Goal: Task Accomplishment & Management: Complete application form

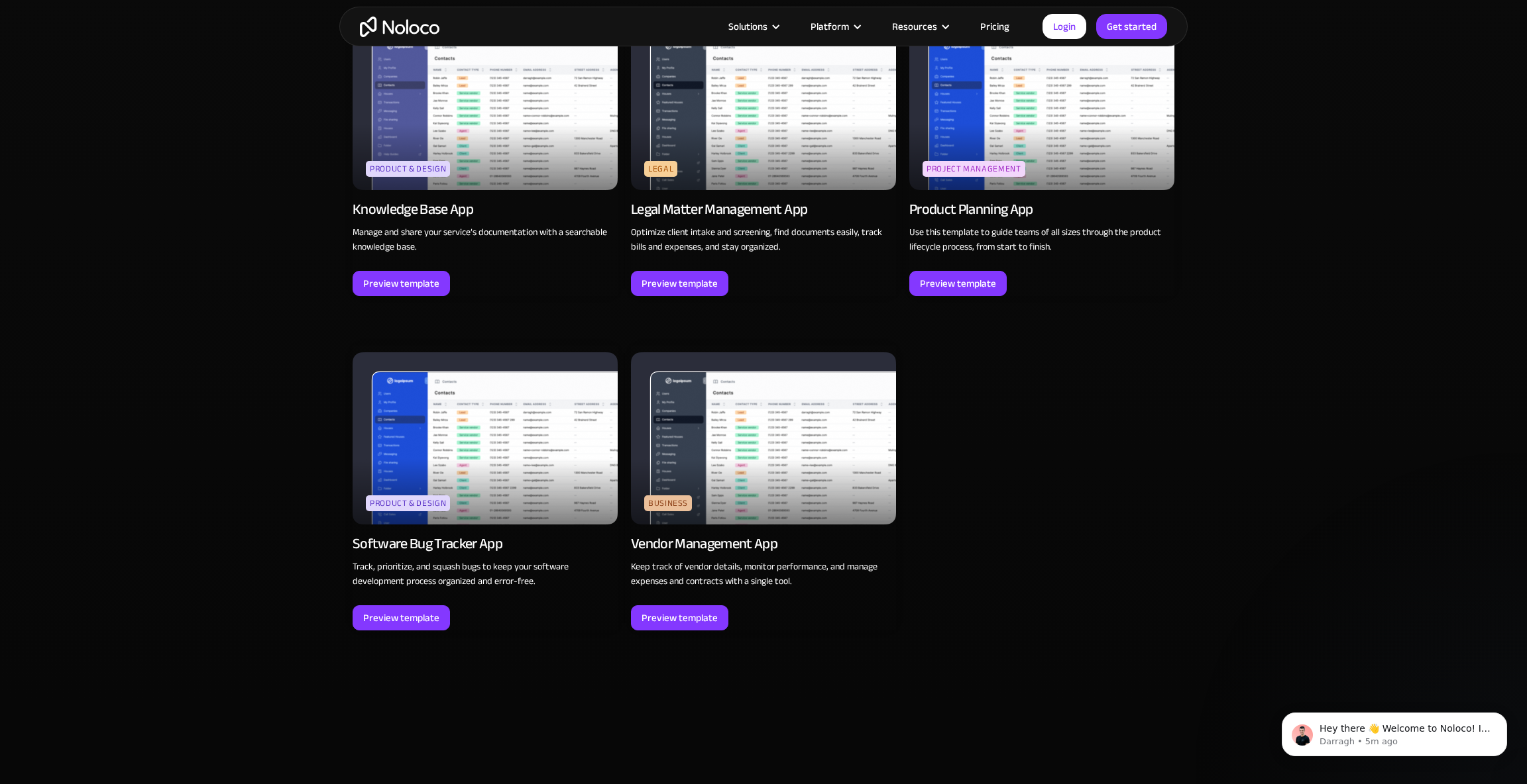
scroll to position [4581, 0]
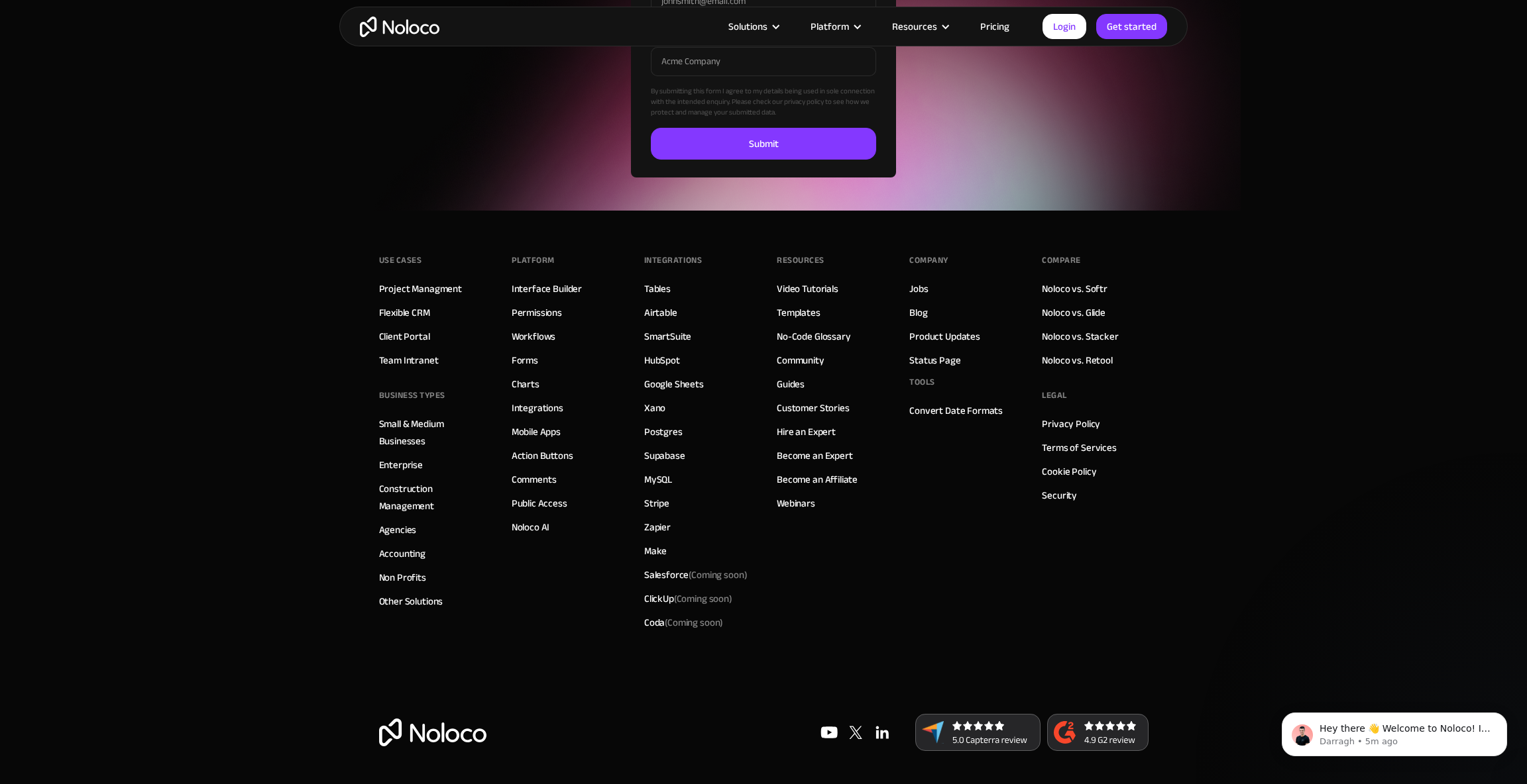
click at [900, 661] on div "Use Cases Project Managment Flexible CRM Client Portal Team Intranet BUSINESS T…" at bounding box center [763, 462] width 770 height 504
click at [880, 728] on img at bounding box center [881, 732] width 26 height 26
click at [978, 28] on link "Pricing" at bounding box center [995, 26] width 62 height 17
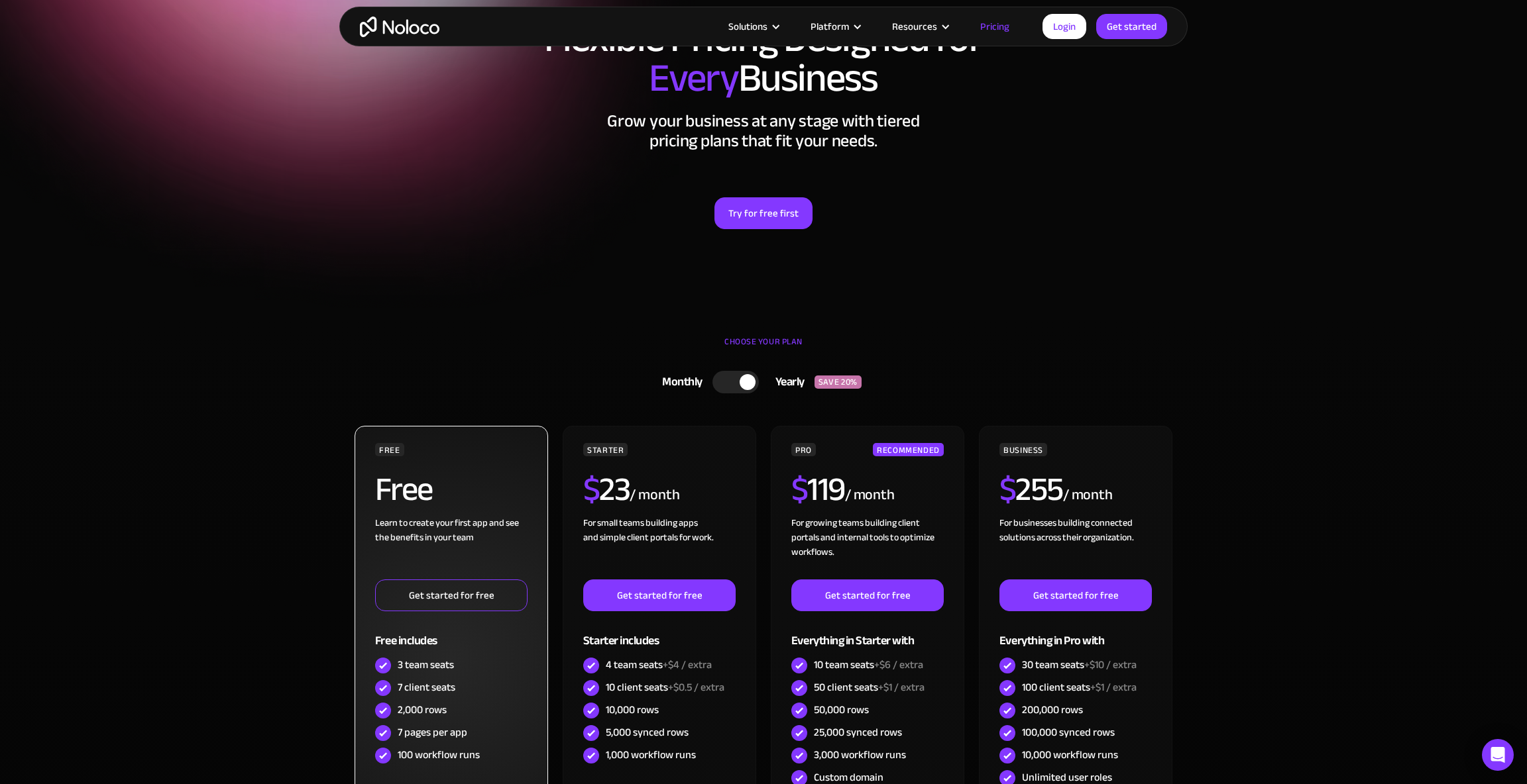
scroll to position [154, 0]
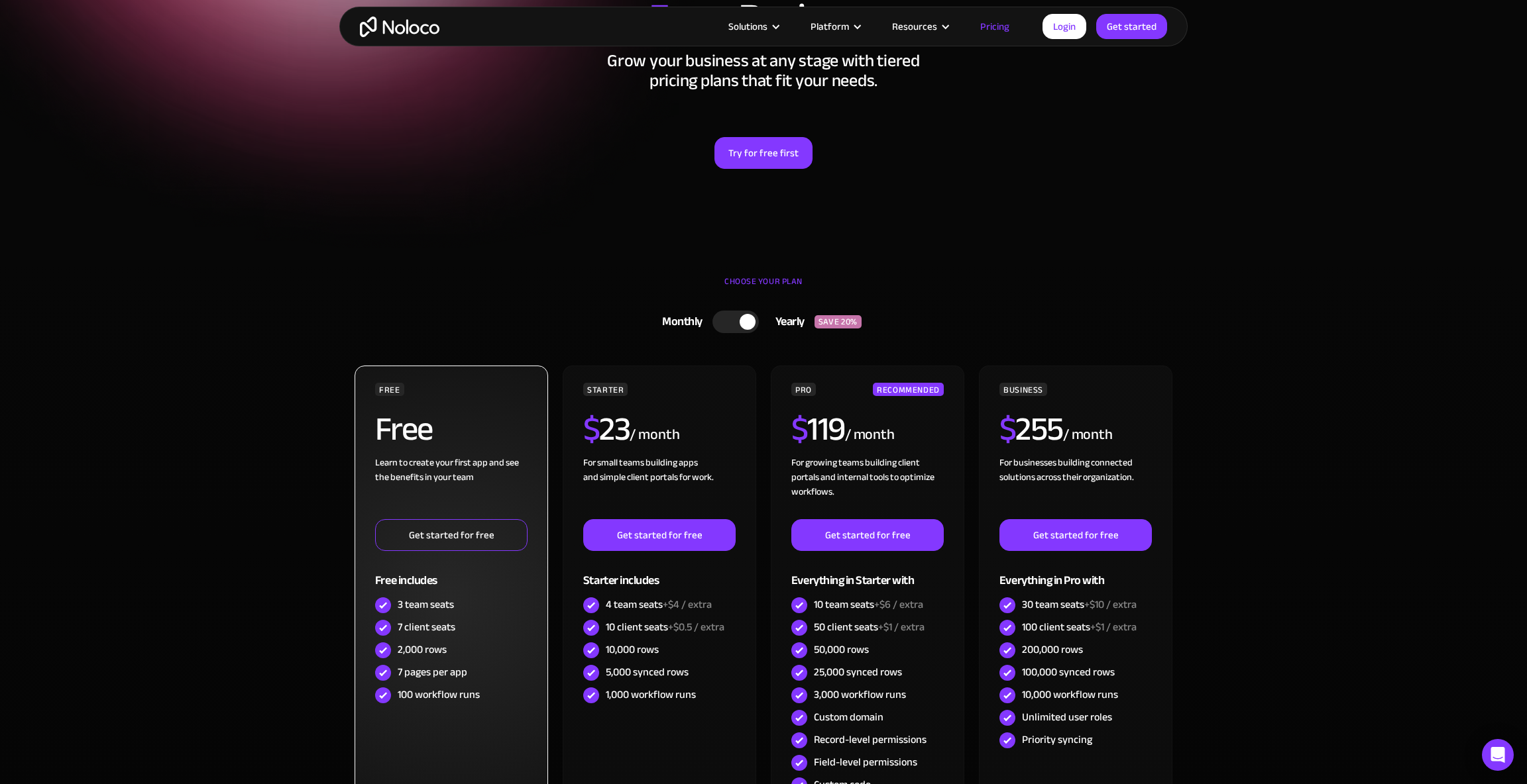
click at [465, 531] on link "Get started for free" at bounding box center [450, 535] width 152 height 32
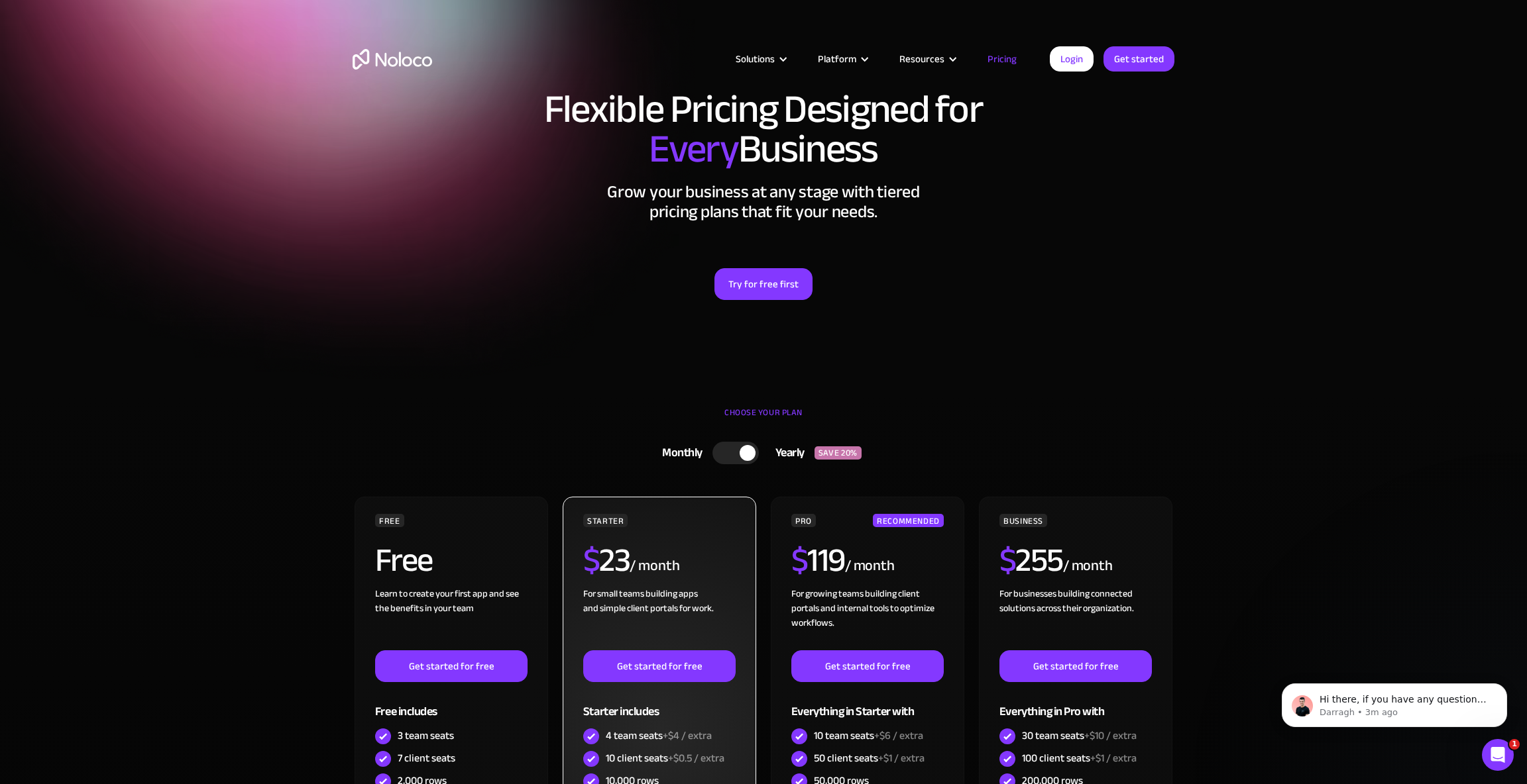
scroll to position [0, 0]
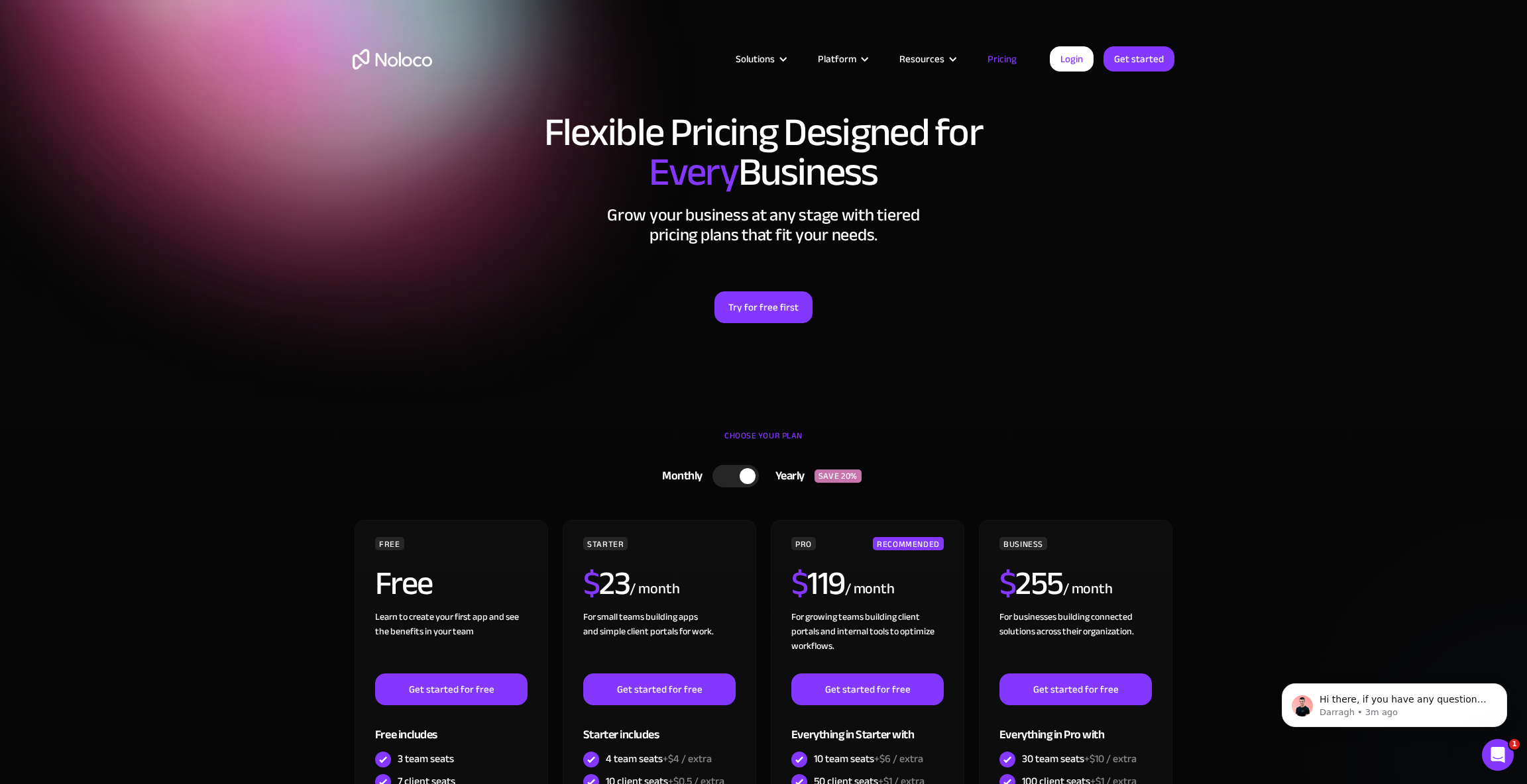
click at [776, 78] on div "Solutions Use Cases Business Types Project Management Keep track of customers, …" at bounding box center [764, 72] width 848 height 79
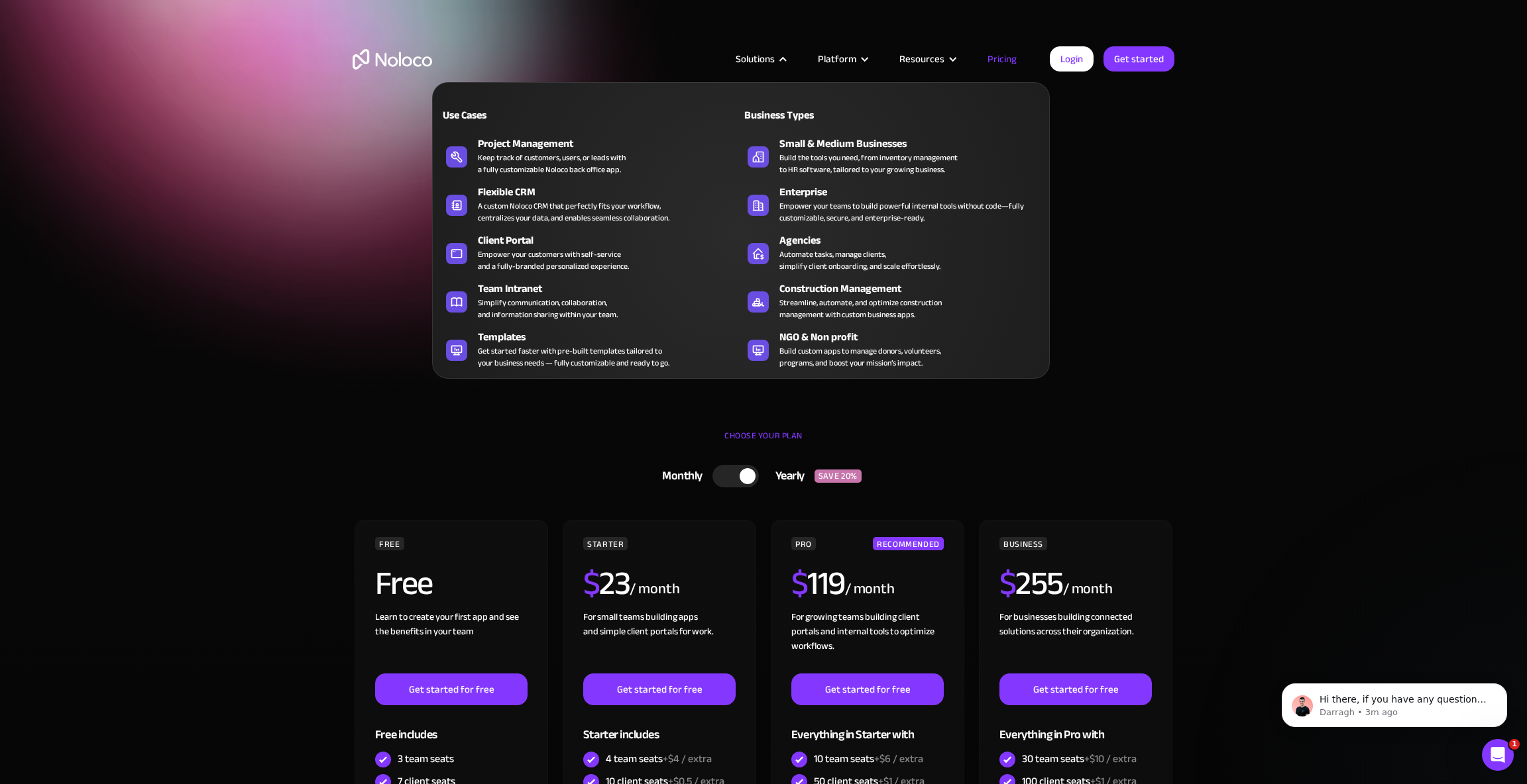
click at [776, 67] on nav "Use Cases Business Types Project Management Keep track of customers, users, or …" at bounding box center [741, 221] width 617 height 315
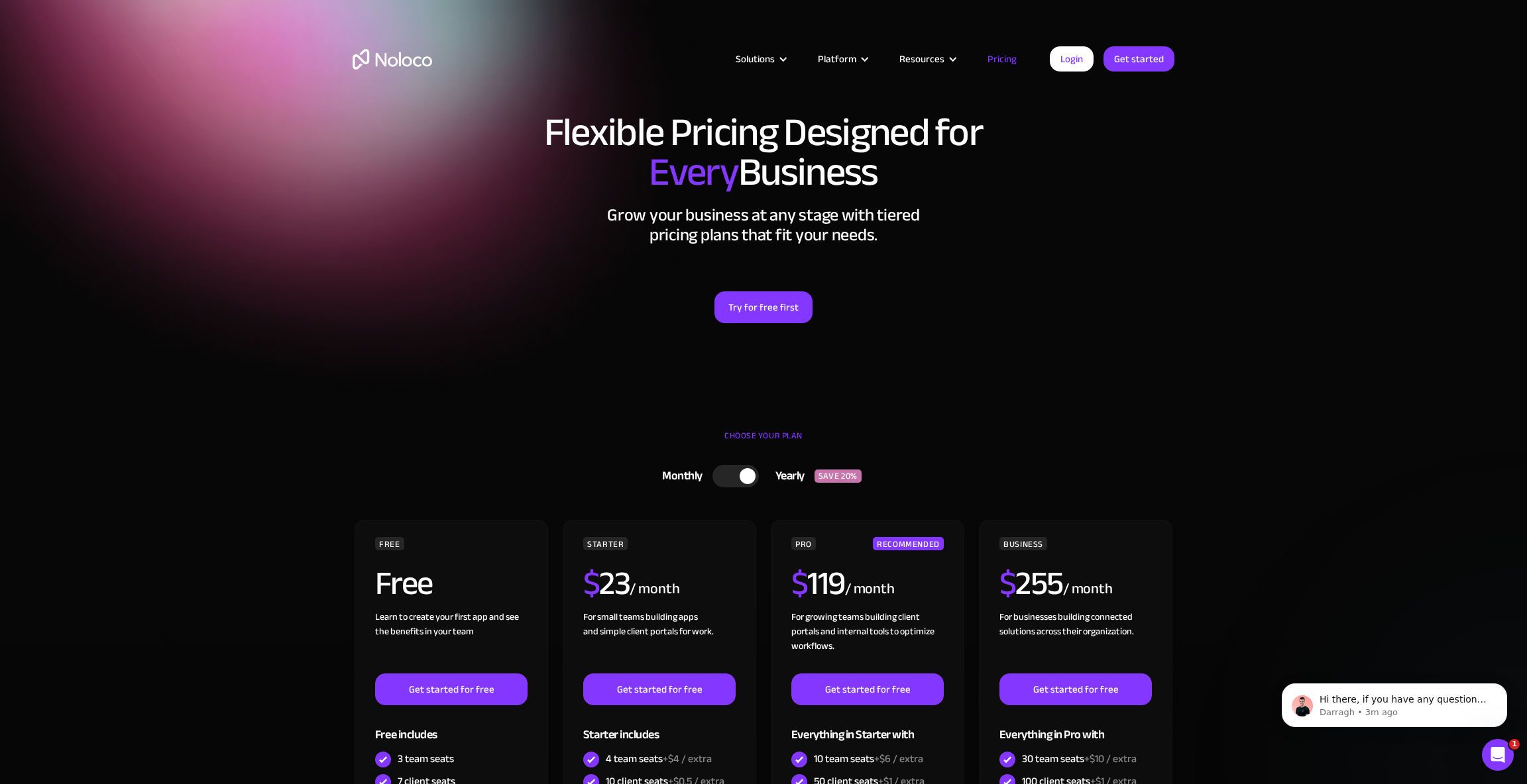
click at [408, 53] on img "home" at bounding box center [392, 59] width 80 height 20
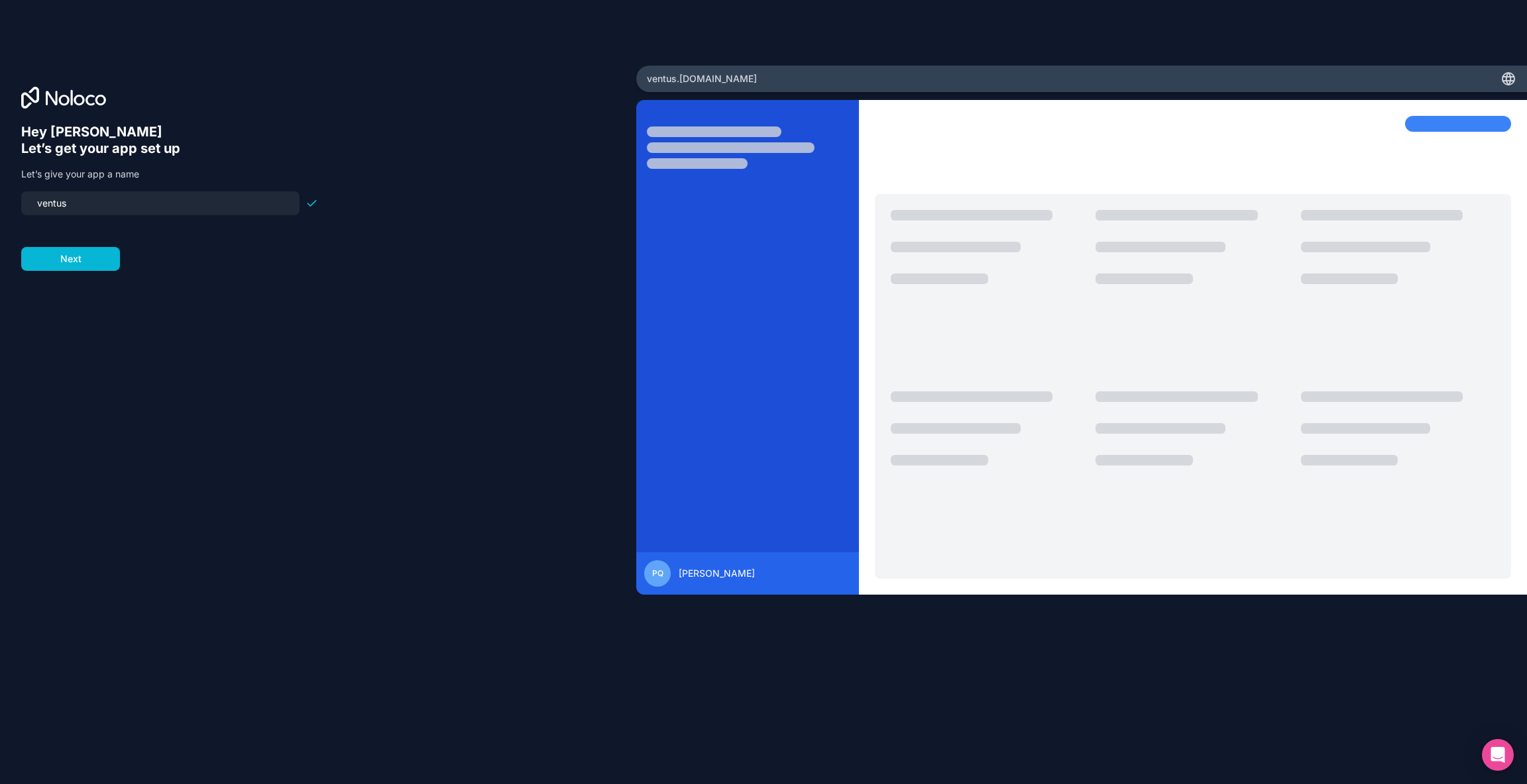
click at [114, 208] on input "ventus" at bounding box center [160, 203] width 262 height 18
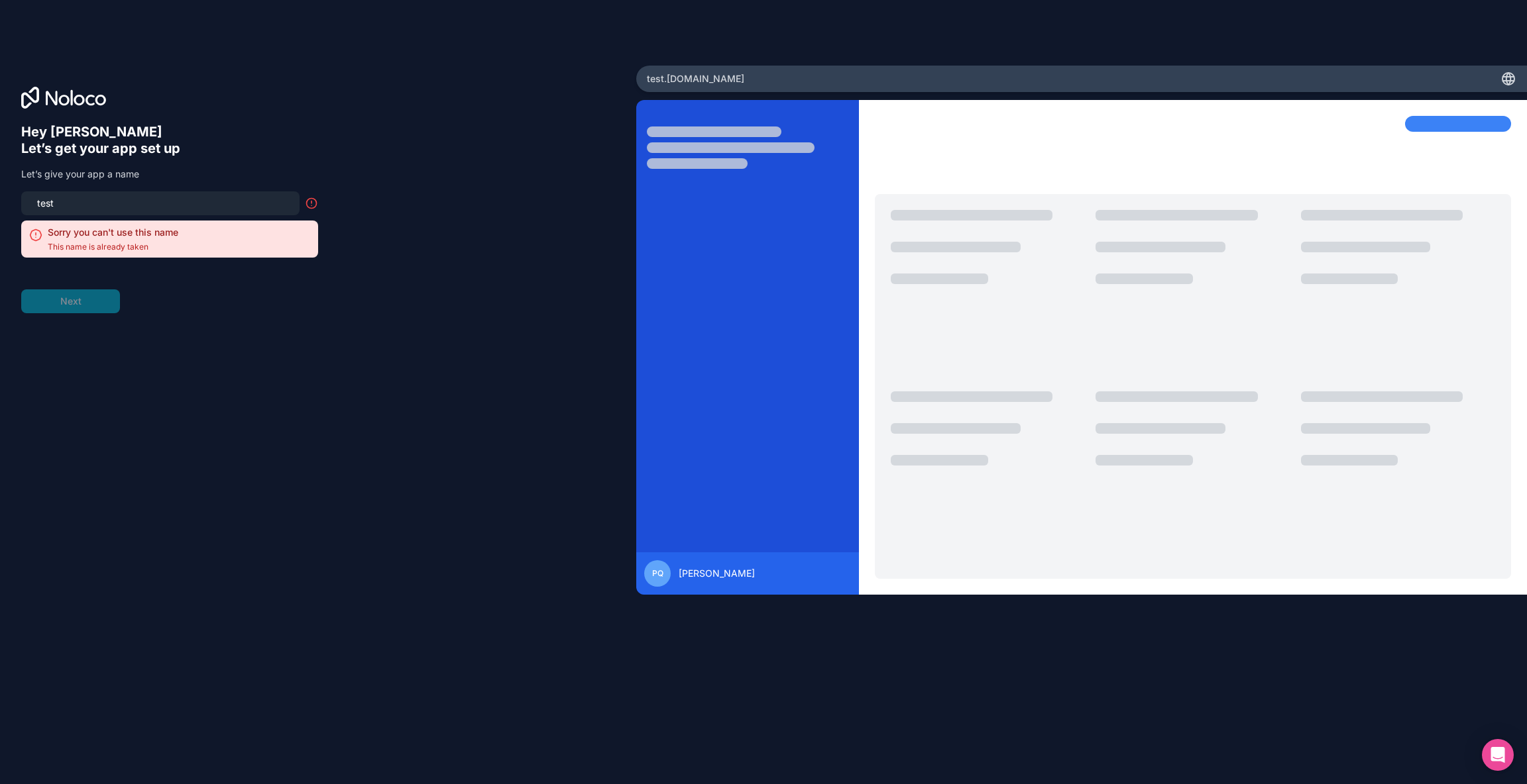
click at [90, 264] on div at bounding box center [170, 266] width 297 height 16
click at [88, 206] on input "test" at bounding box center [160, 203] width 262 height 18
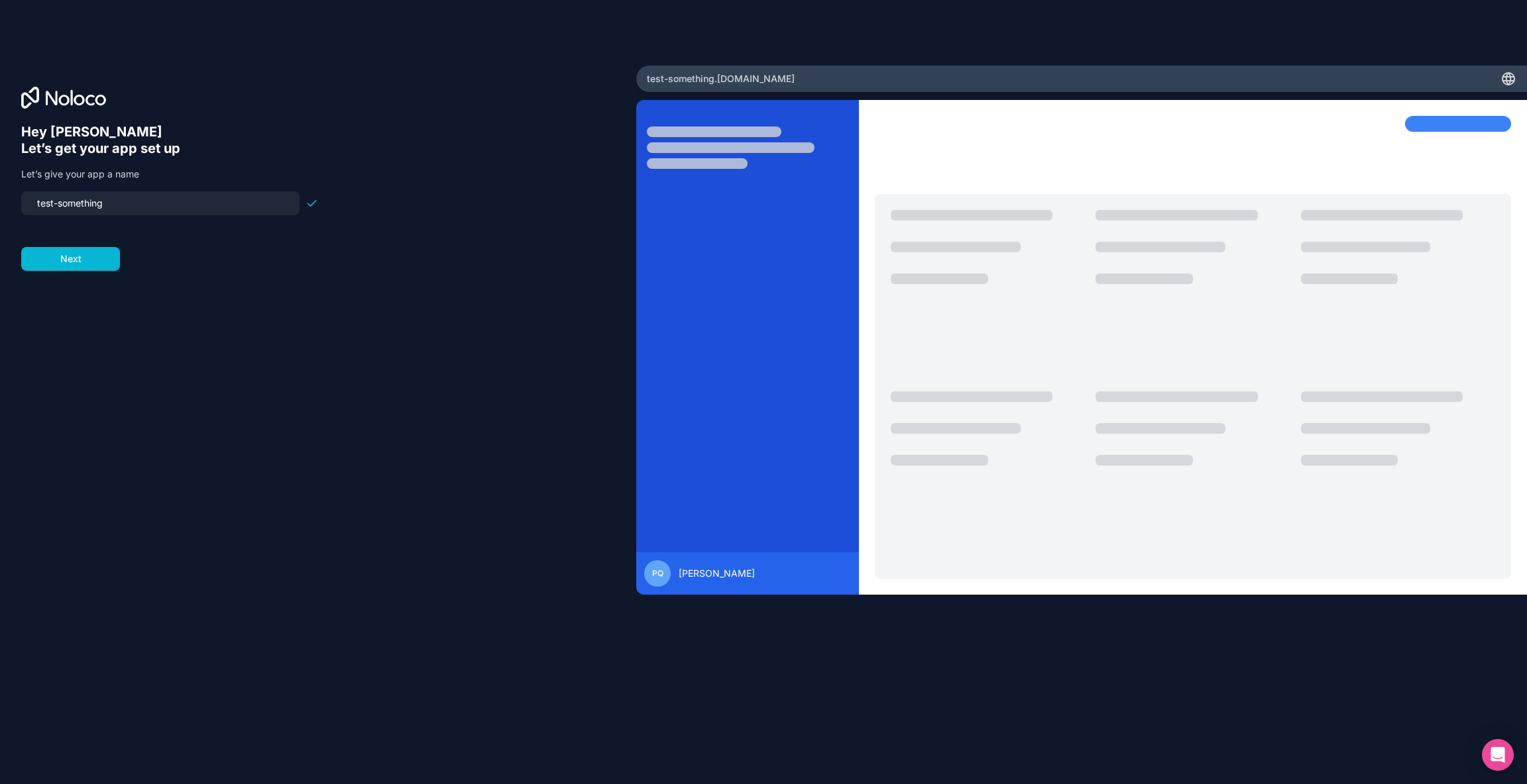
type input "test-something"
click at [103, 310] on div "Hey Peter 👋 Let’s get your app set up Let’s give your app a name test-something…" at bounding box center [318, 411] width 594 height 574
click at [89, 267] on button "Next" at bounding box center [71, 259] width 99 height 24
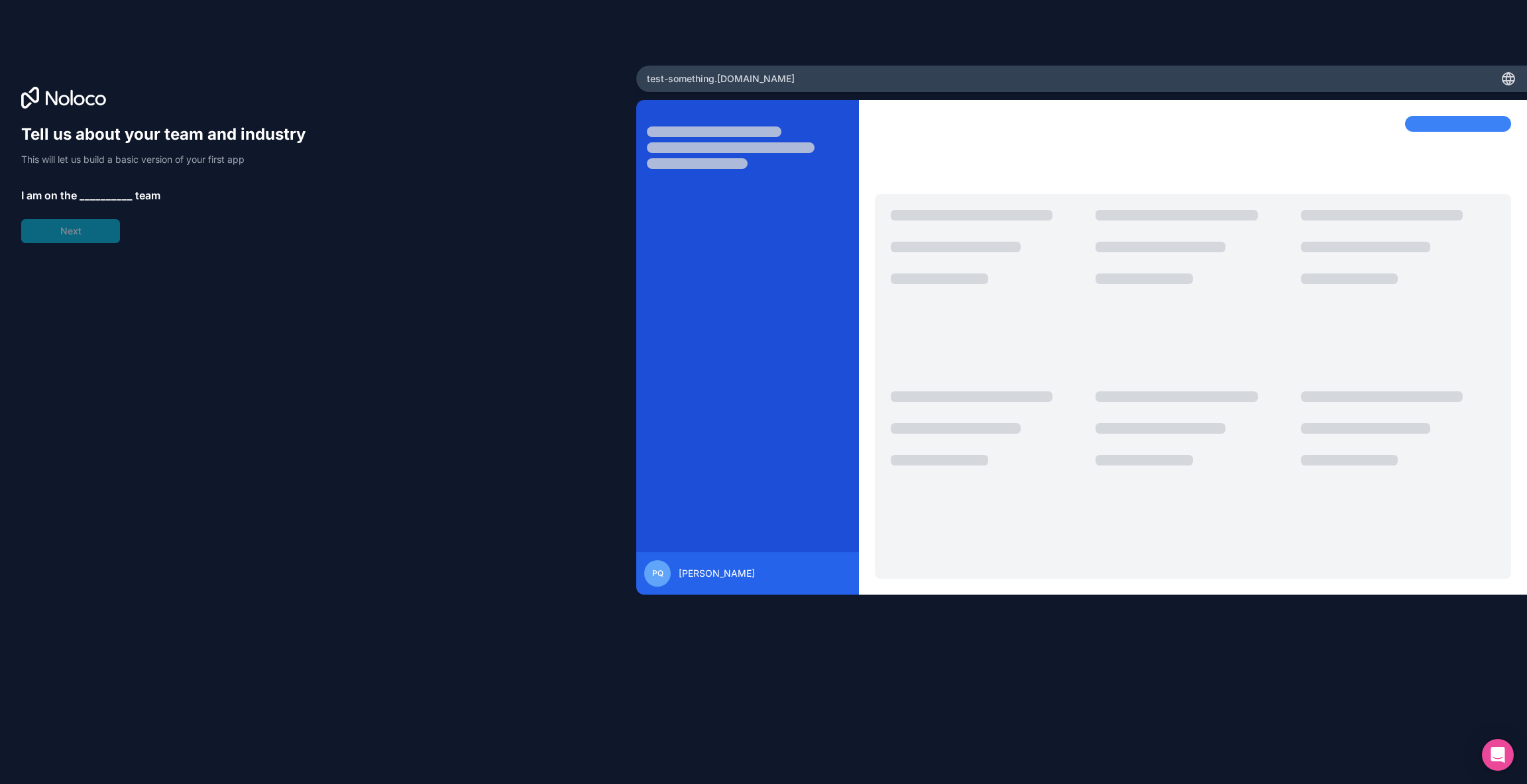
click at [99, 196] on span "__________" at bounding box center [106, 195] width 53 height 16
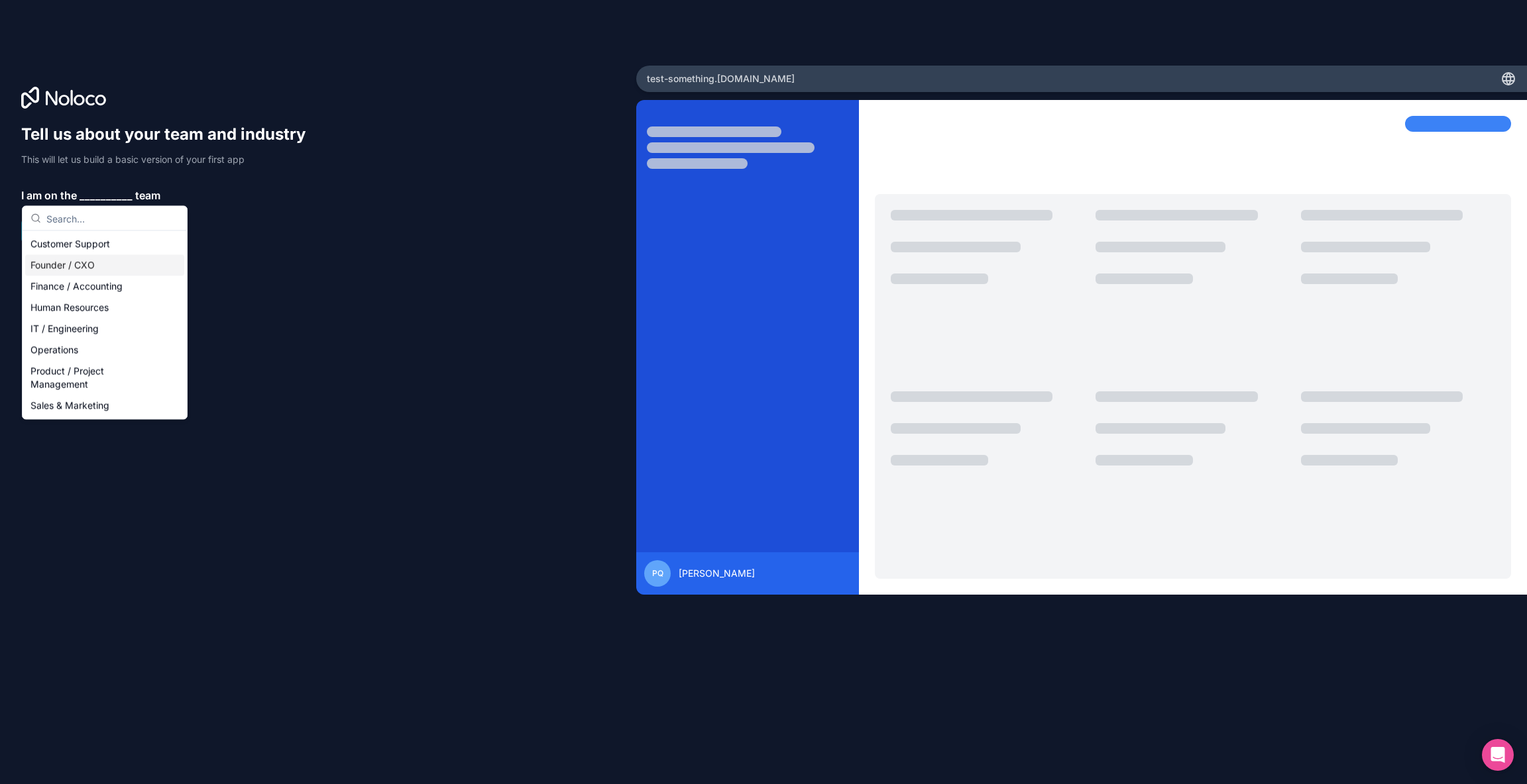
click at [83, 264] on div "Founder / CXO" at bounding box center [105, 266] width 159 height 21
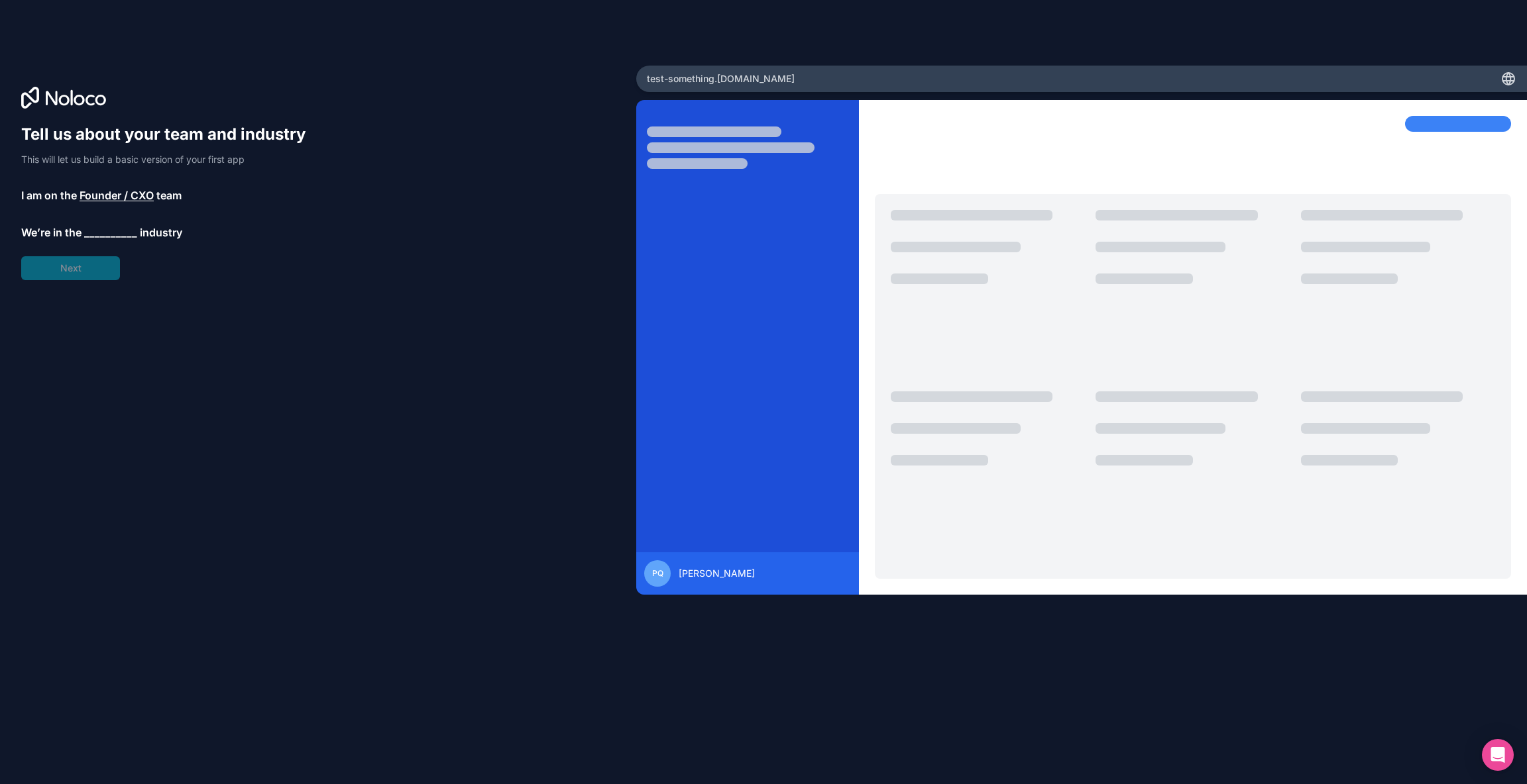
click at [101, 220] on div "Tell us about your team and industry This will let us build a basic version of …" at bounding box center [170, 202] width 297 height 156
click at [103, 225] on span "__________" at bounding box center [111, 232] width 53 height 16
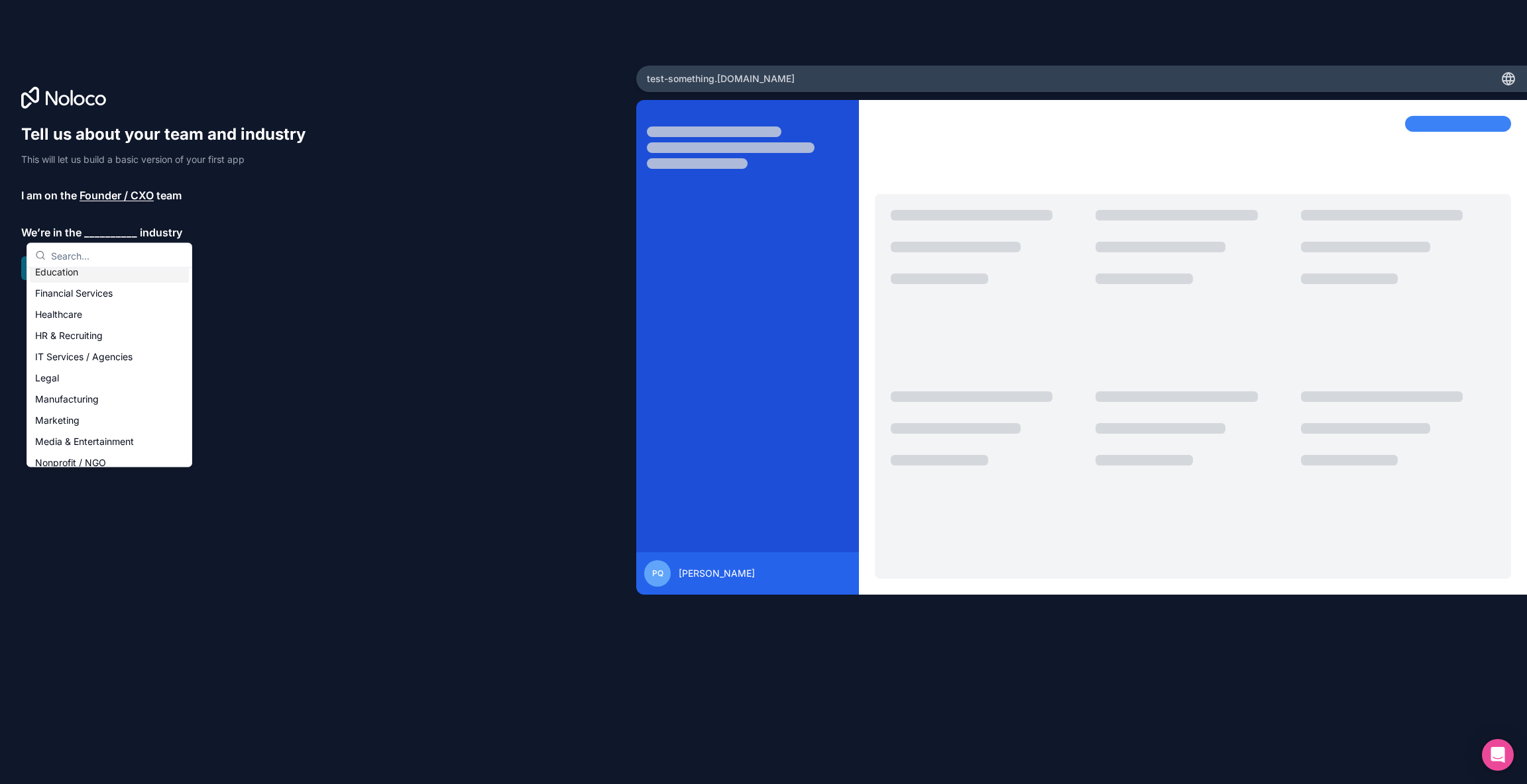
scroll to position [273, 0]
click at [106, 385] on div "Transportation & Logistics" at bounding box center [110, 390] width 159 height 21
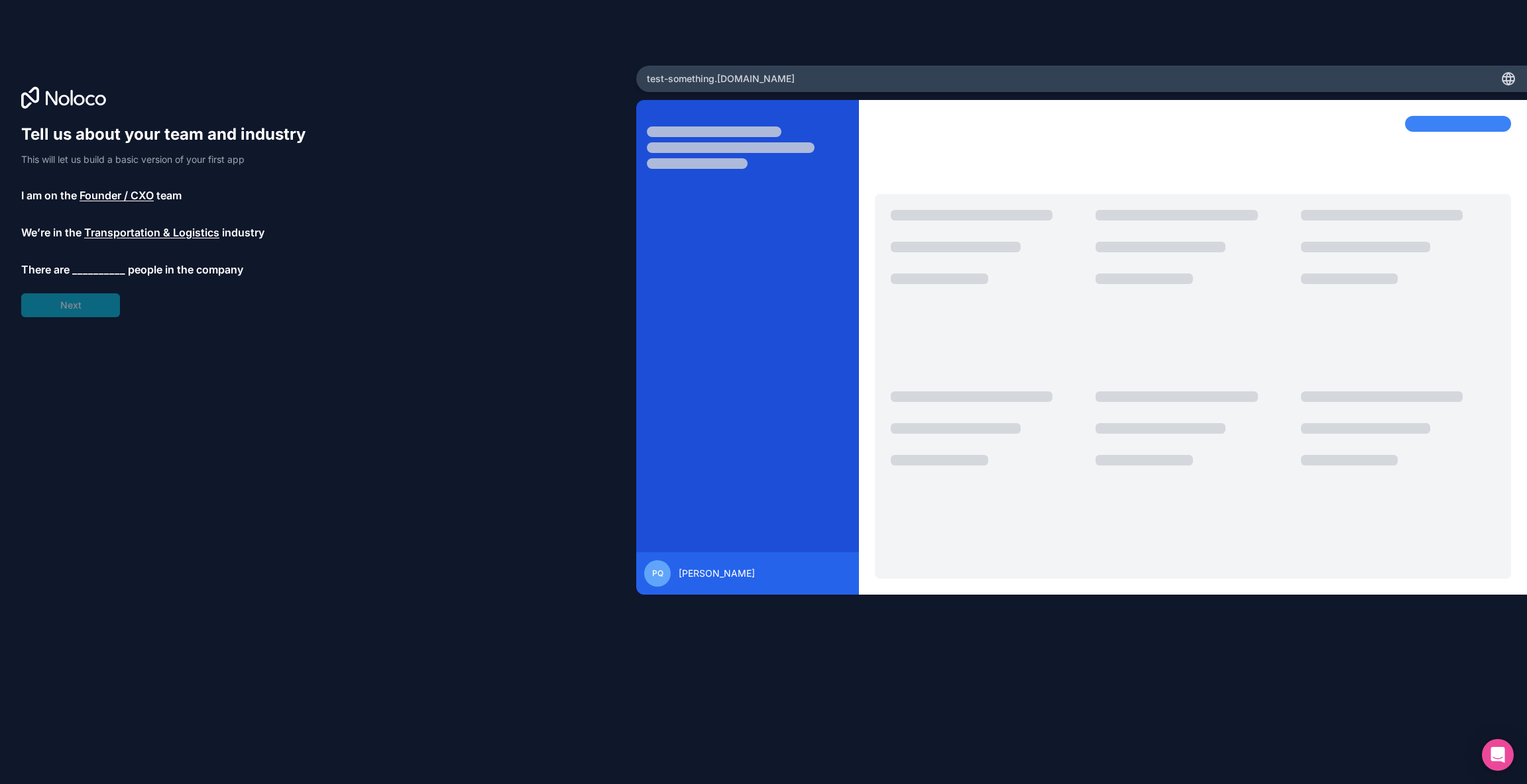
click at [88, 264] on span "__________" at bounding box center [98, 270] width 53 height 16
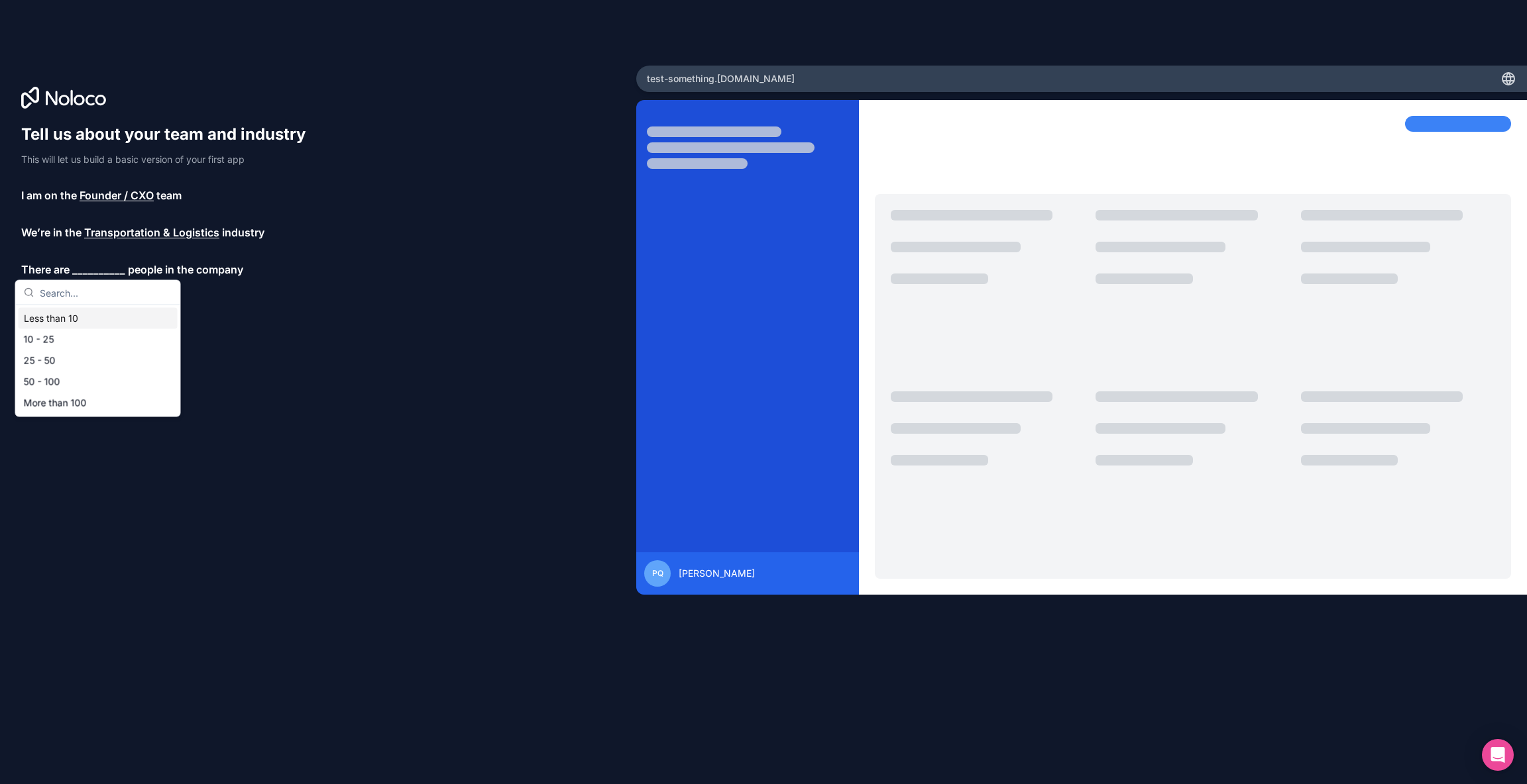
click at [97, 319] on div "Less than 10" at bounding box center [98, 318] width 159 height 21
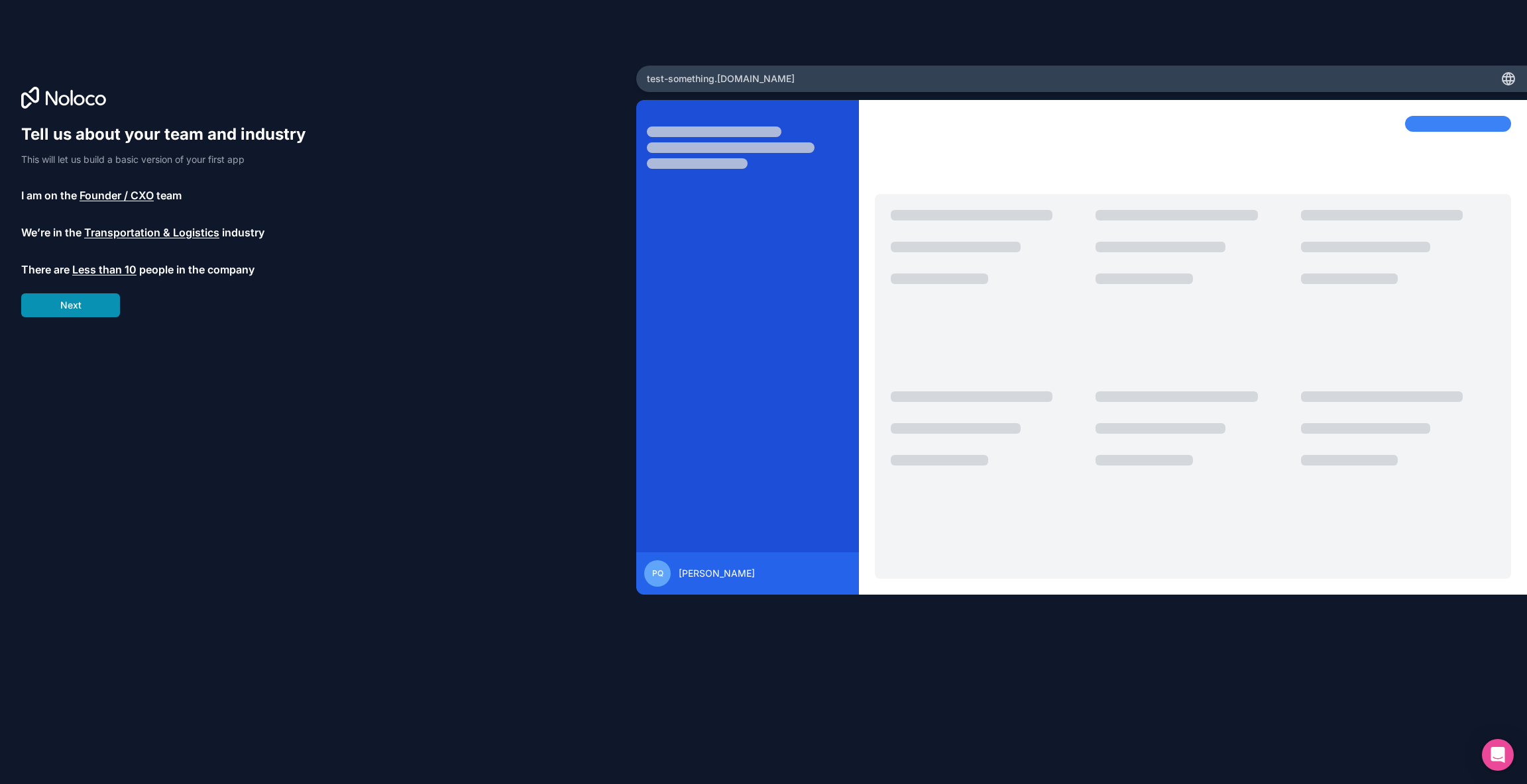
click at [83, 304] on button "Next" at bounding box center [71, 305] width 99 height 24
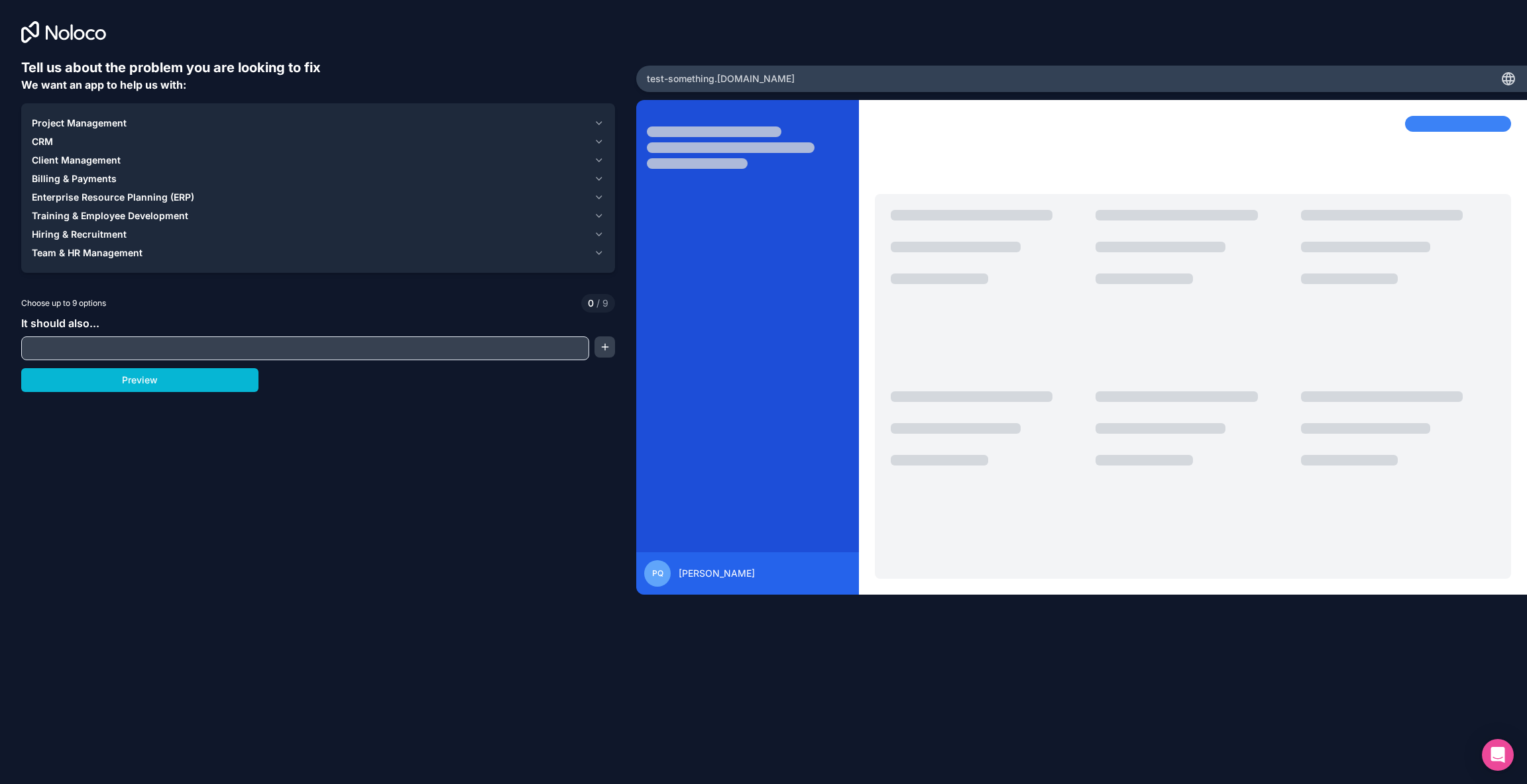
click at [95, 118] on span "Project Management" at bounding box center [80, 123] width 95 height 14
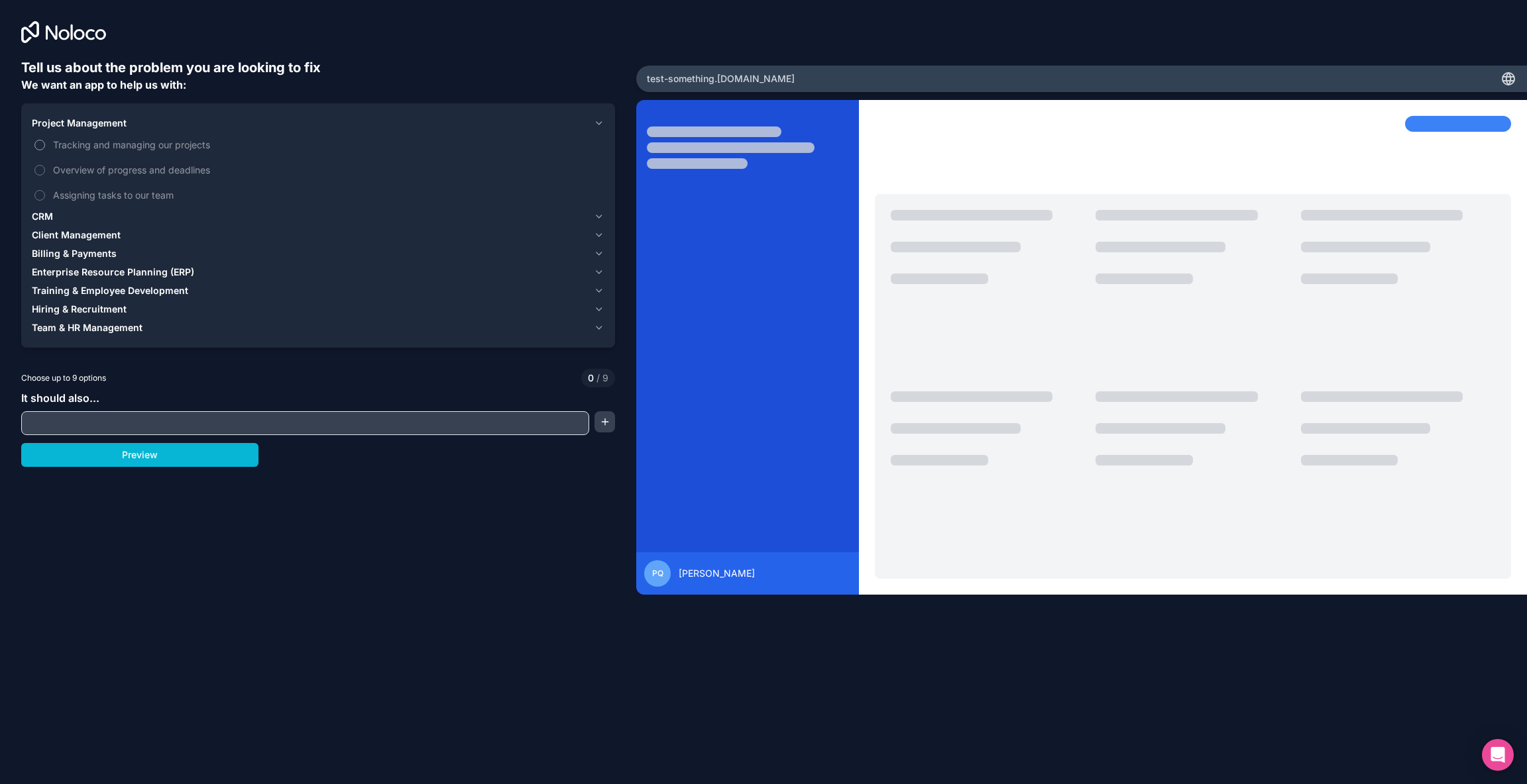
click at [104, 144] on span "Tracking and managing our projects" at bounding box center [327, 145] width 548 height 14
click at [45, 144] on button "Tracking and managing our projects" at bounding box center [39, 145] width 11 height 11
click at [128, 274] on span "Enterprise Resource Planning (ERP)" at bounding box center [113, 273] width 162 height 14
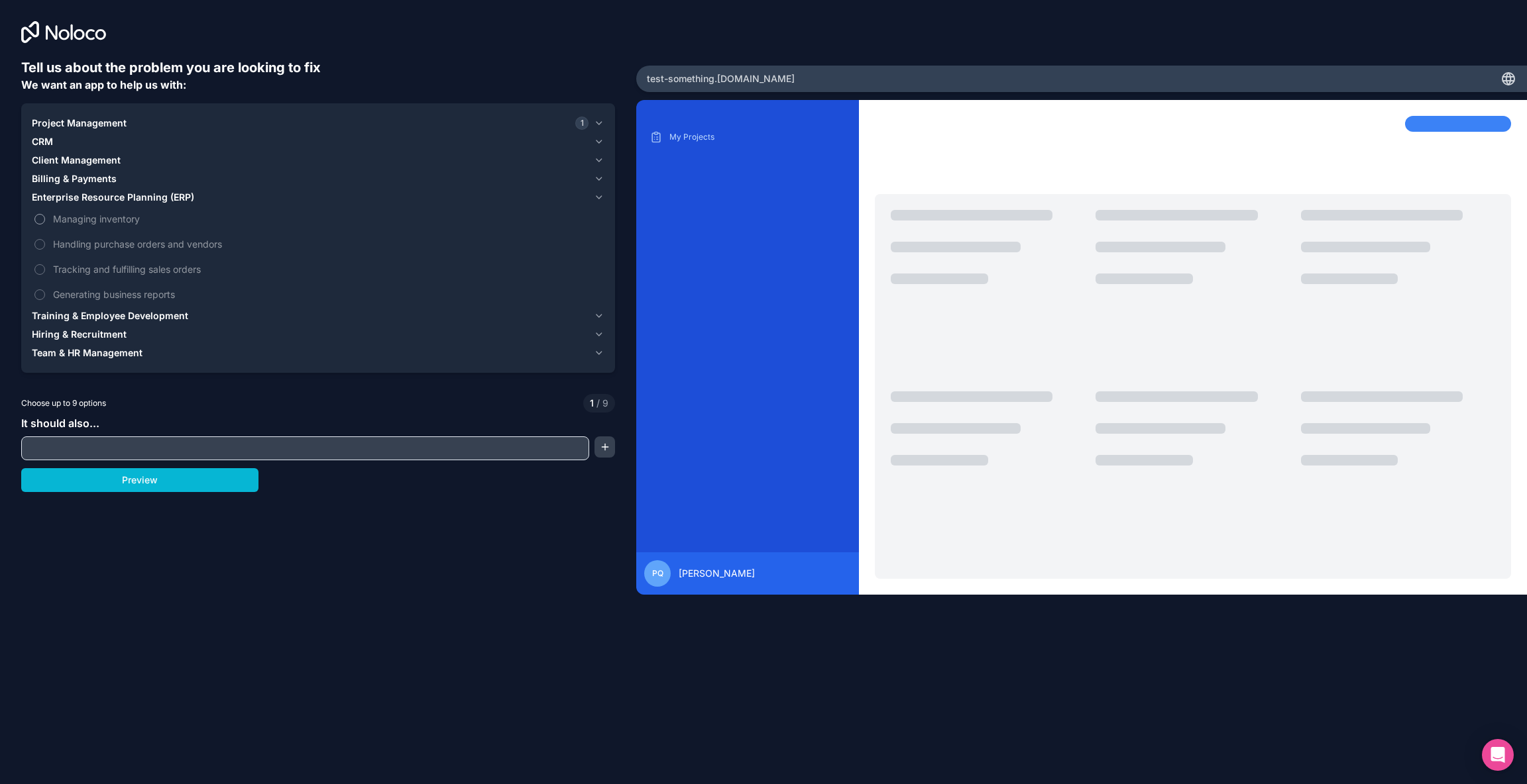
click at [119, 222] on span "Managing inventory" at bounding box center [327, 218] width 548 height 14
click at [45, 222] on button "Managing inventory" at bounding box center [39, 218] width 11 height 11
click at [121, 245] on span "Handling purchase orders and vendors" at bounding box center [327, 244] width 548 height 14
click at [45, 245] on button "Handling purchase orders and vendors" at bounding box center [39, 244] width 11 height 11
click at [119, 271] on span "Tracking and fulfilling sales orders" at bounding box center [327, 269] width 548 height 14
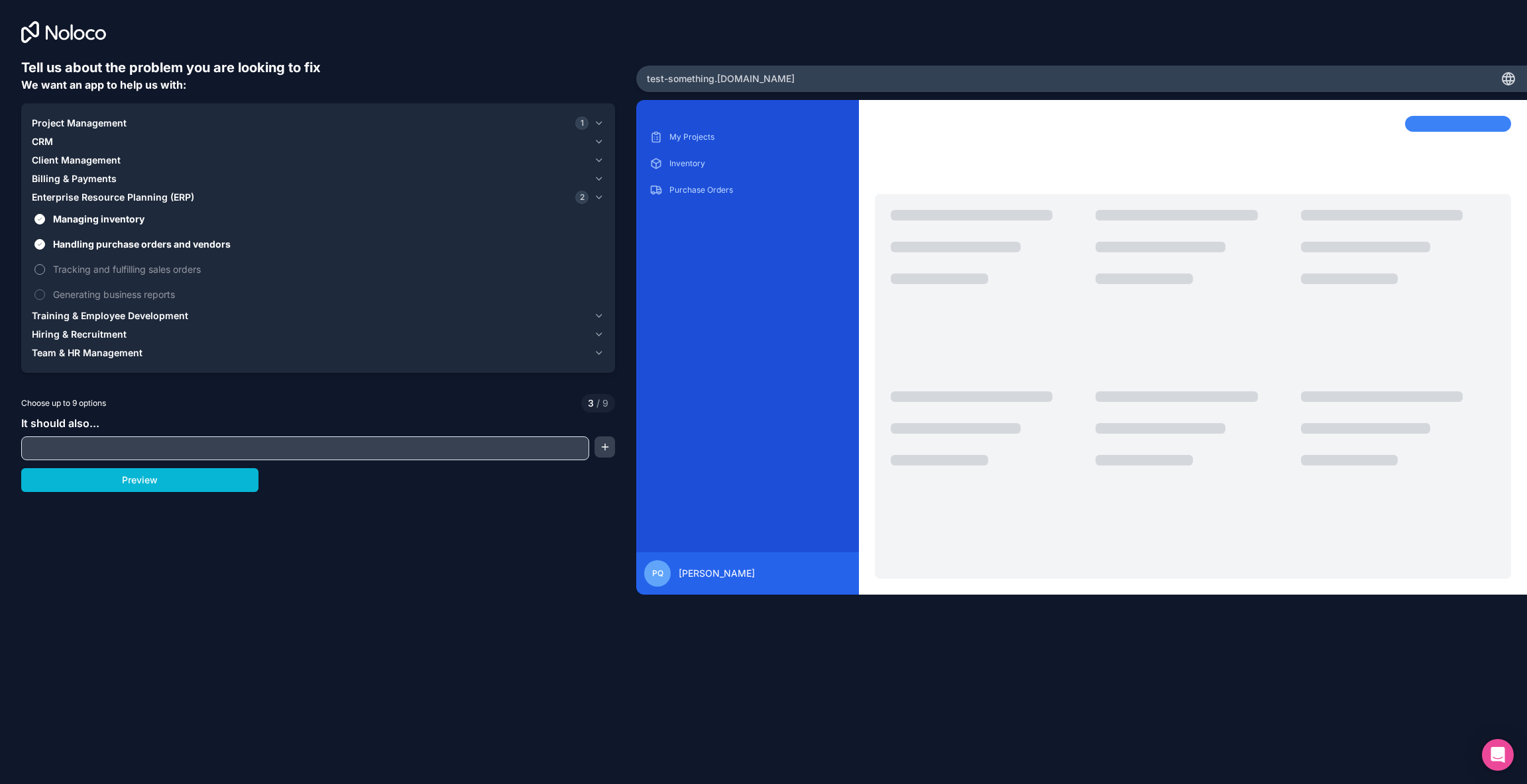
click at [45, 271] on button "Tracking and fulfilling sales orders" at bounding box center [39, 269] width 11 height 11
click at [128, 298] on span "Generating business reports" at bounding box center [327, 294] width 548 height 14
click at [45, 298] on button "Generating business reports" at bounding box center [39, 294] width 11 height 11
click at [155, 483] on button "Preview" at bounding box center [140, 480] width 237 height 24
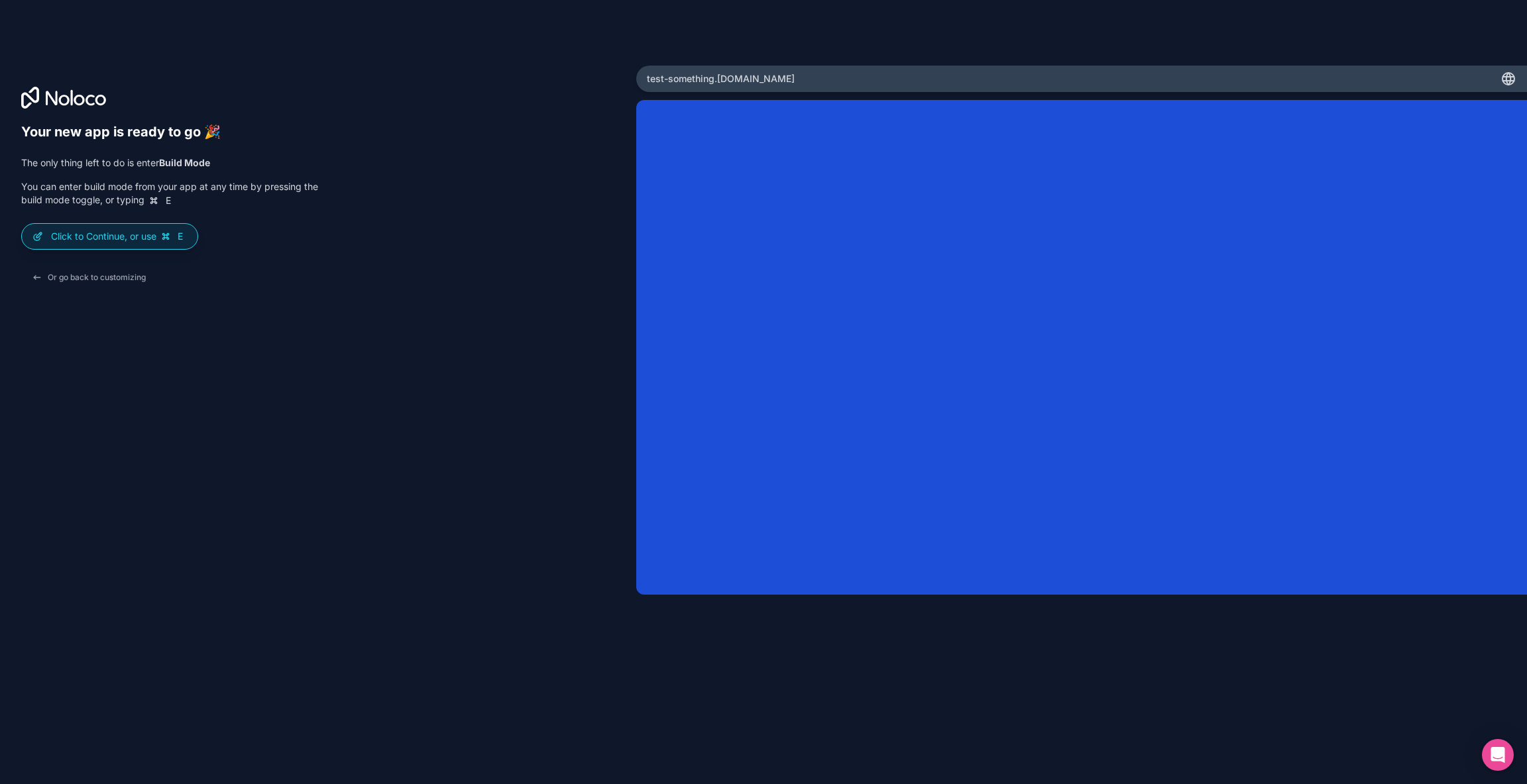
click at [282, 292] on div "Your new app is ready to go 🎉 The only thing left to do is enter Build Mode You…" at bounding box center [318, 411] width 594 height 574
click at [126, 235] on p "Click to Continue, or use E" at bounding box center [119, 237] width 136 height 14
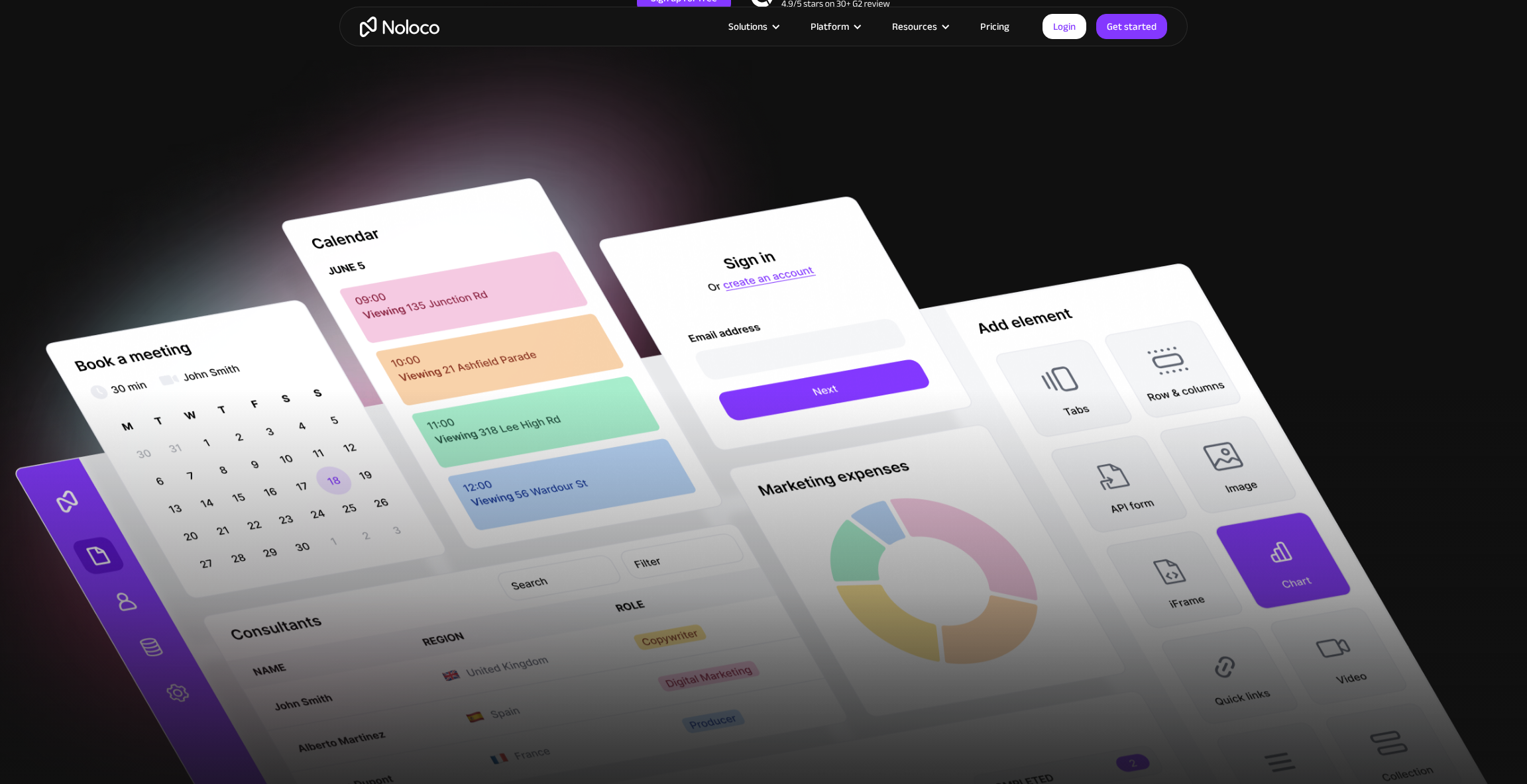
scroll to position [307, 0]
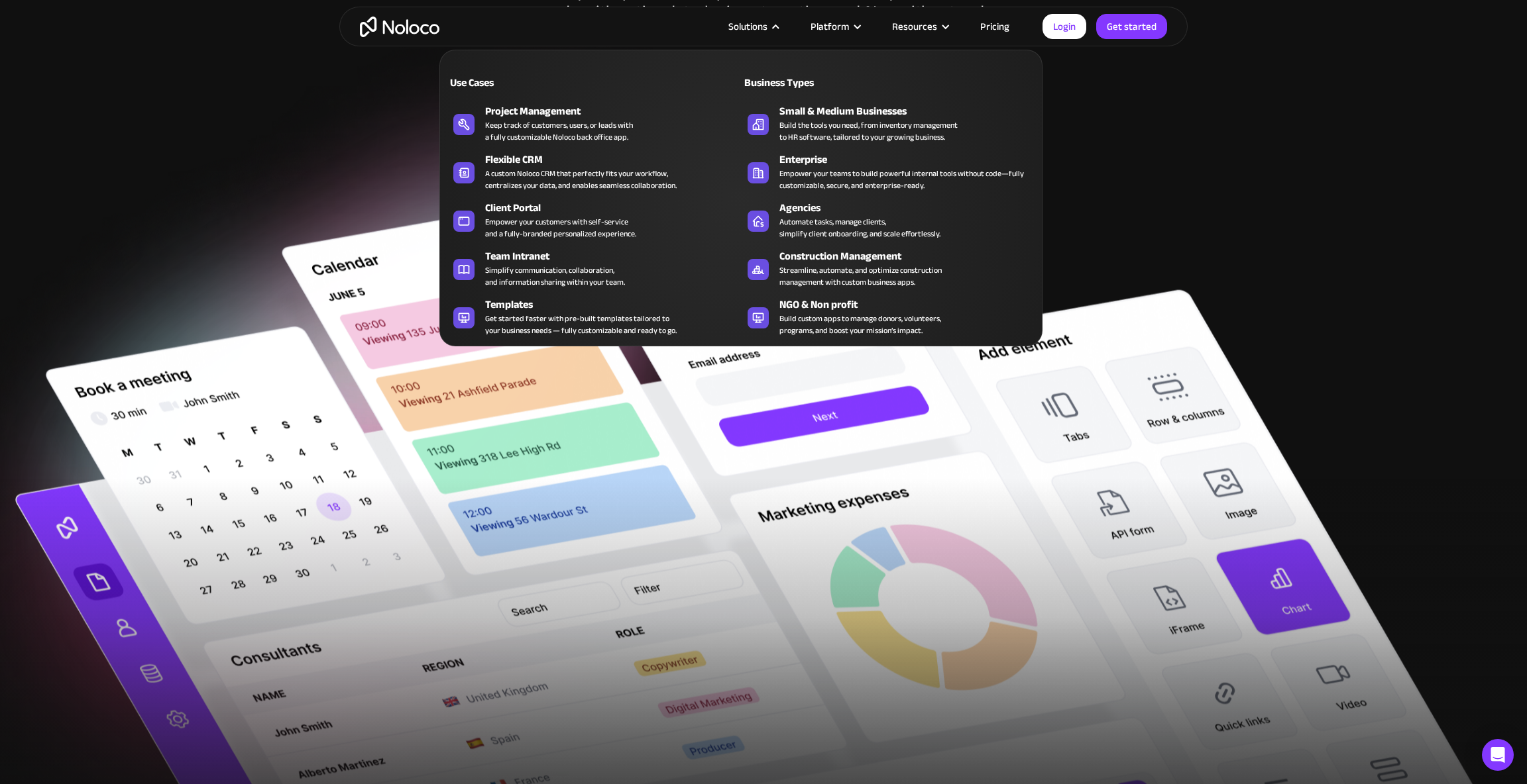
click at [785, 26] on div "Solutions" at bounding box center [752, 26] width 83 height 17
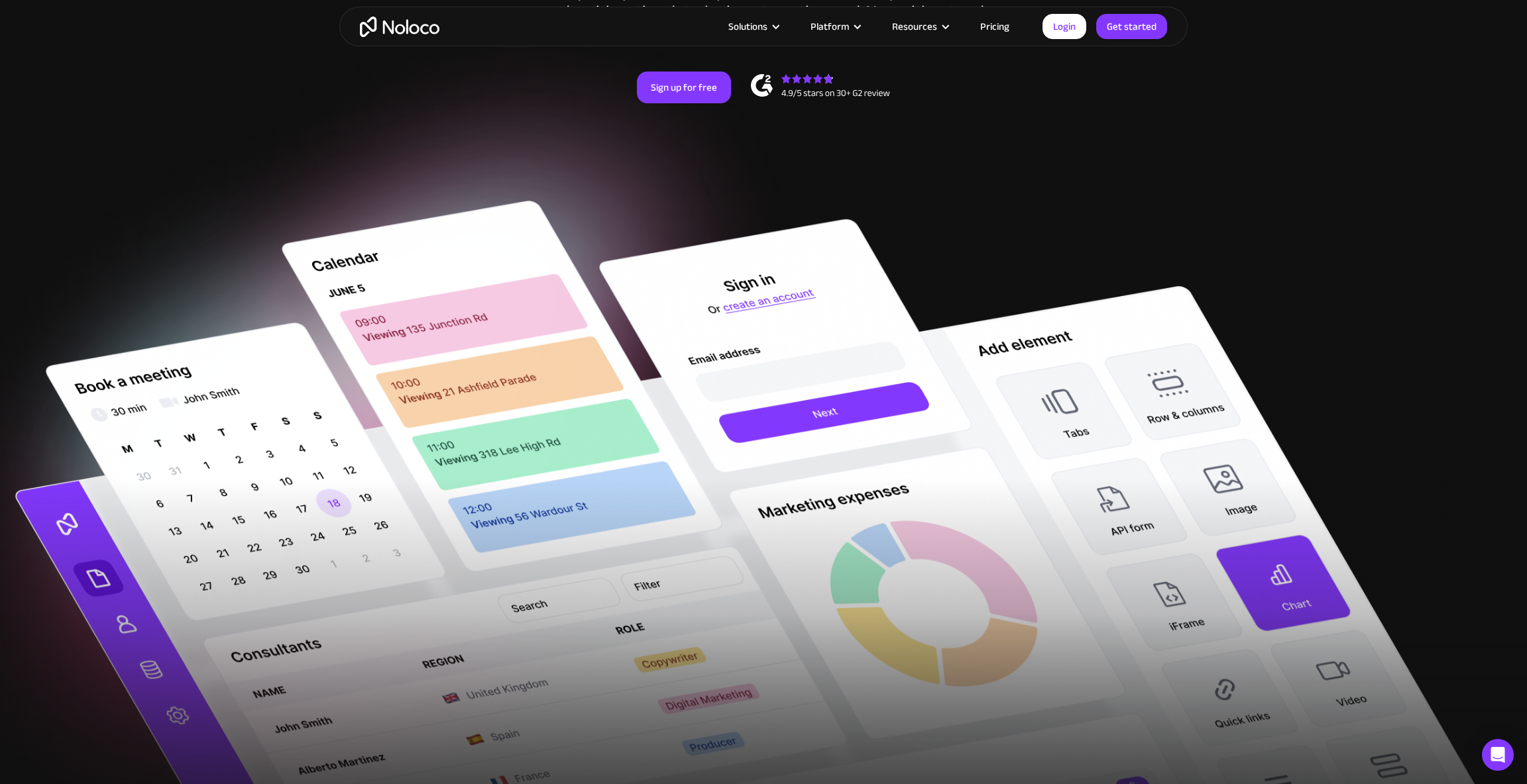
scroll to position [0, 0]
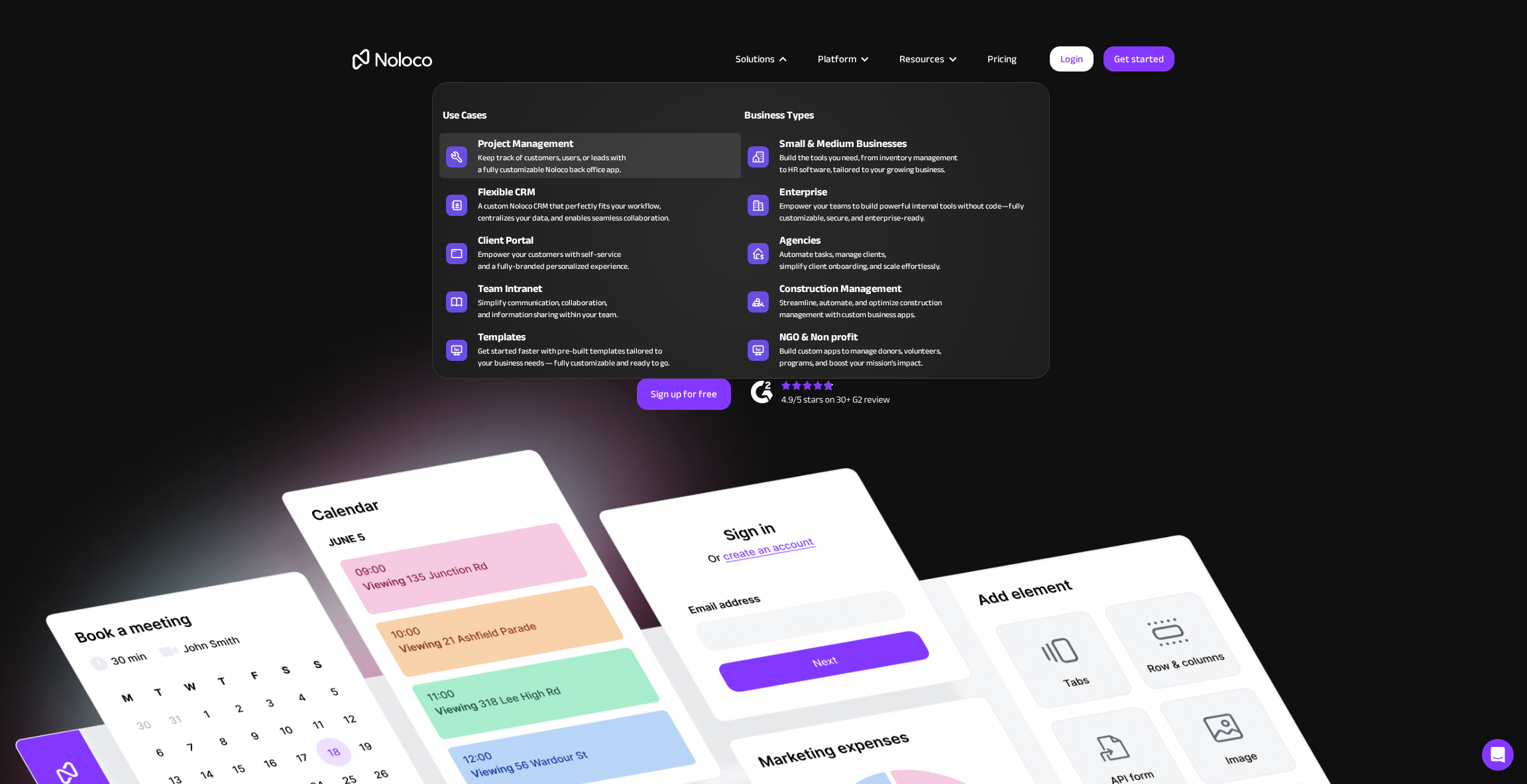
click at [531, 158] on div "Keep track of customers, users, or leads with a fully customizable Noloco back …" at bounding box center [551, 163] width 148 height 24
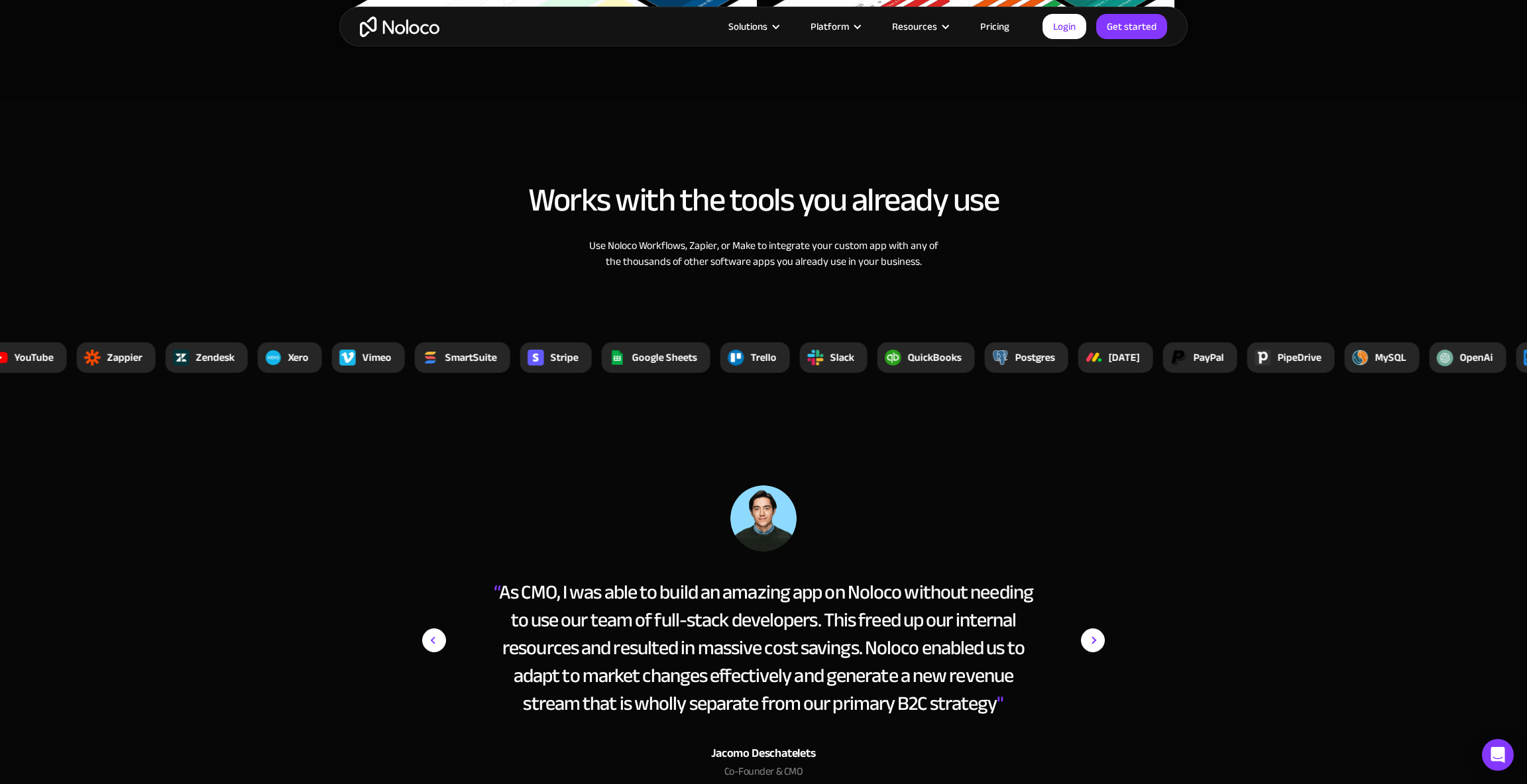
scroll to position [4977, 0]
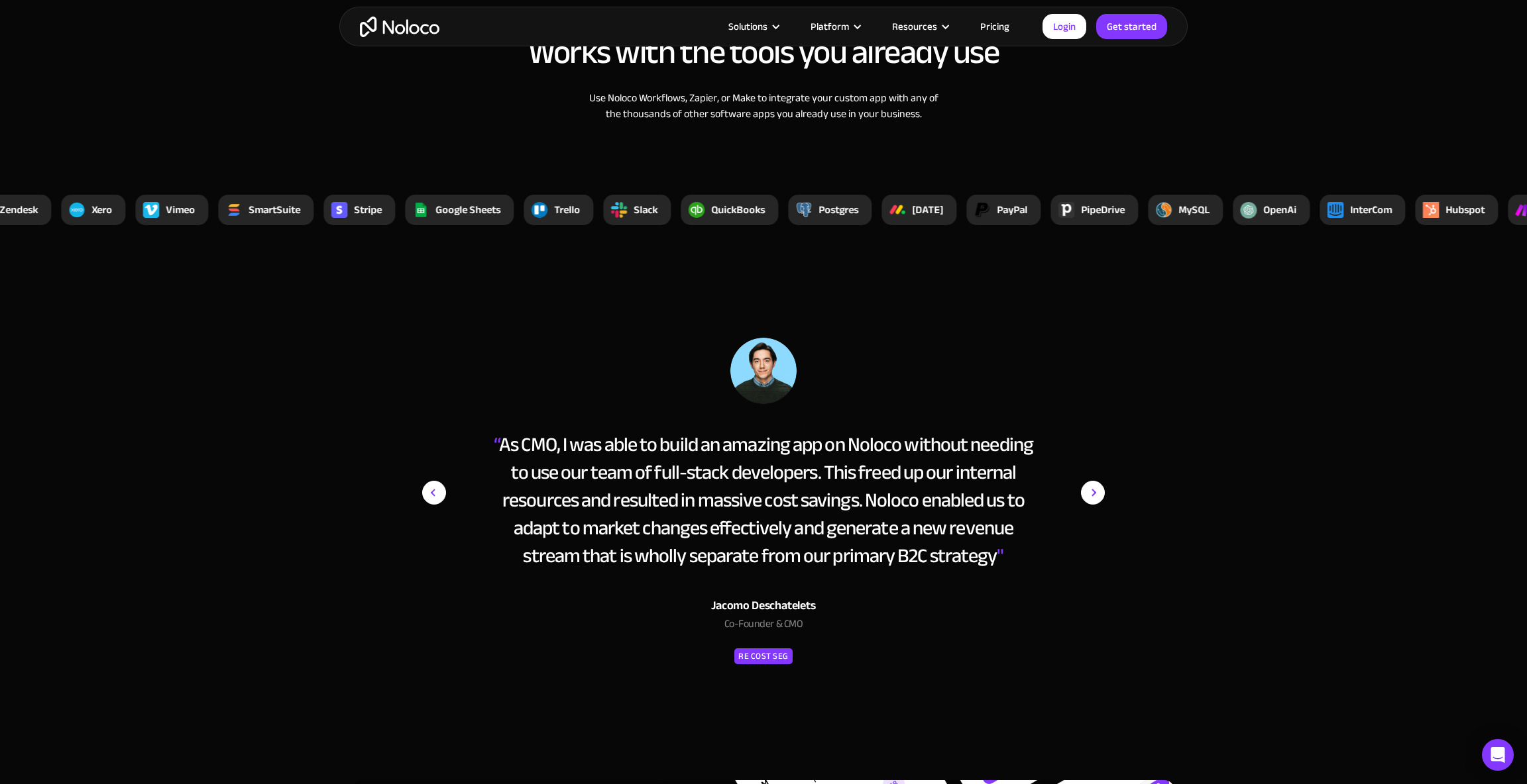
click at [1093, 506] on img "next slide" at bounding box center [1092, 492] width 24 height 310
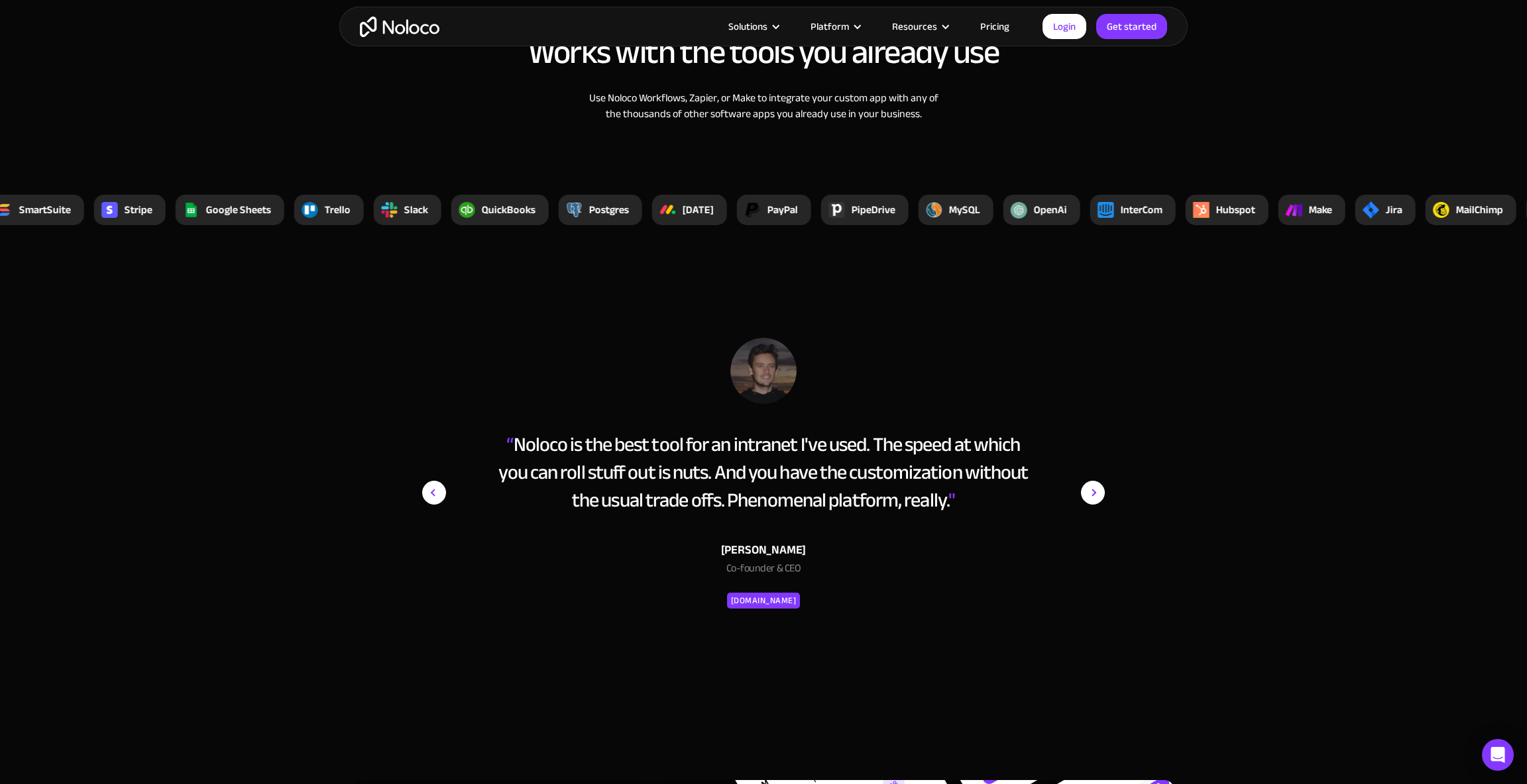
click at [1098, 489] on img "next slide" at bounding box center [1092, 492] width 24 height 310
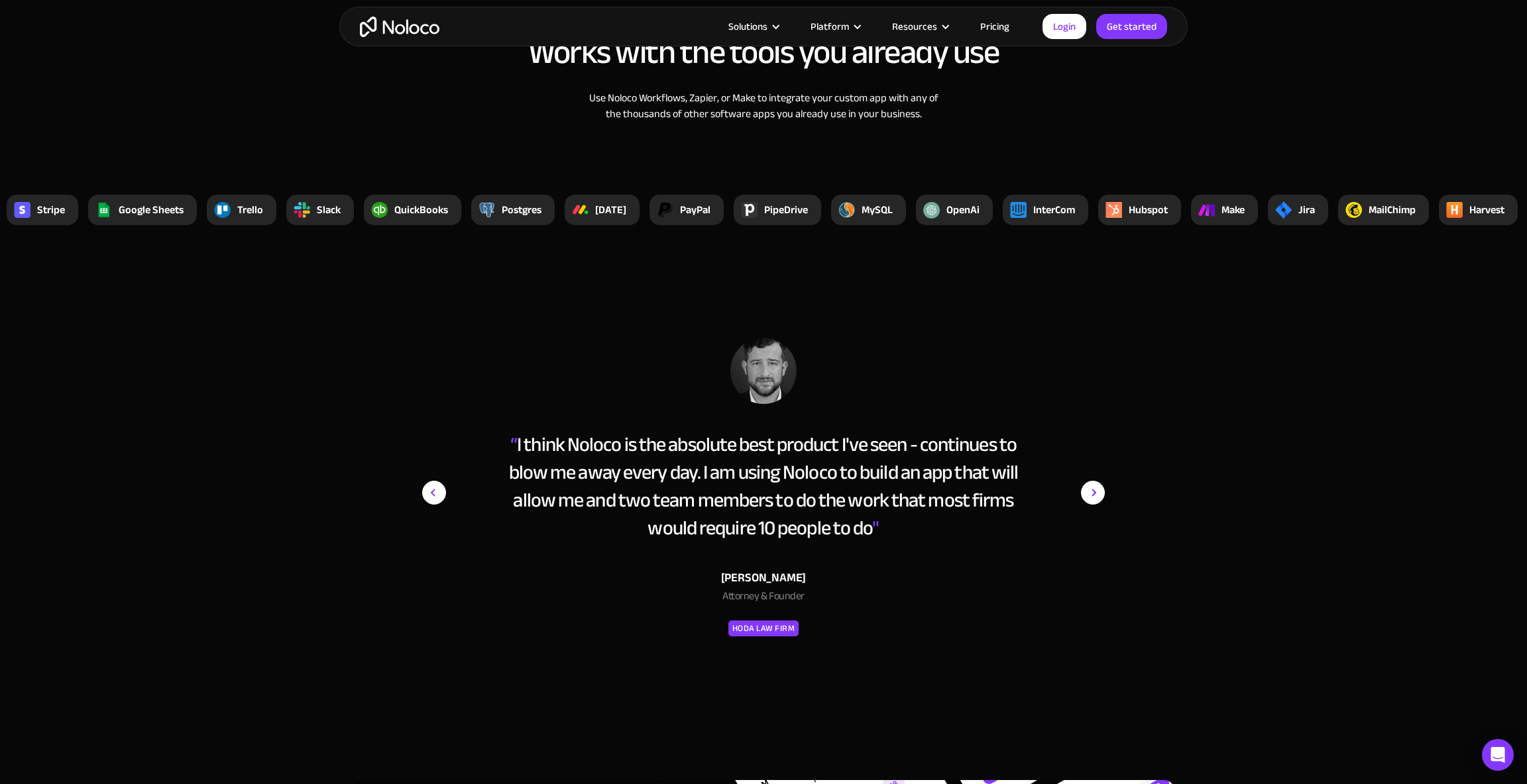
click at [1100, 489] on img "next slide" at bounding box center [1092, 492] width 24 height 310
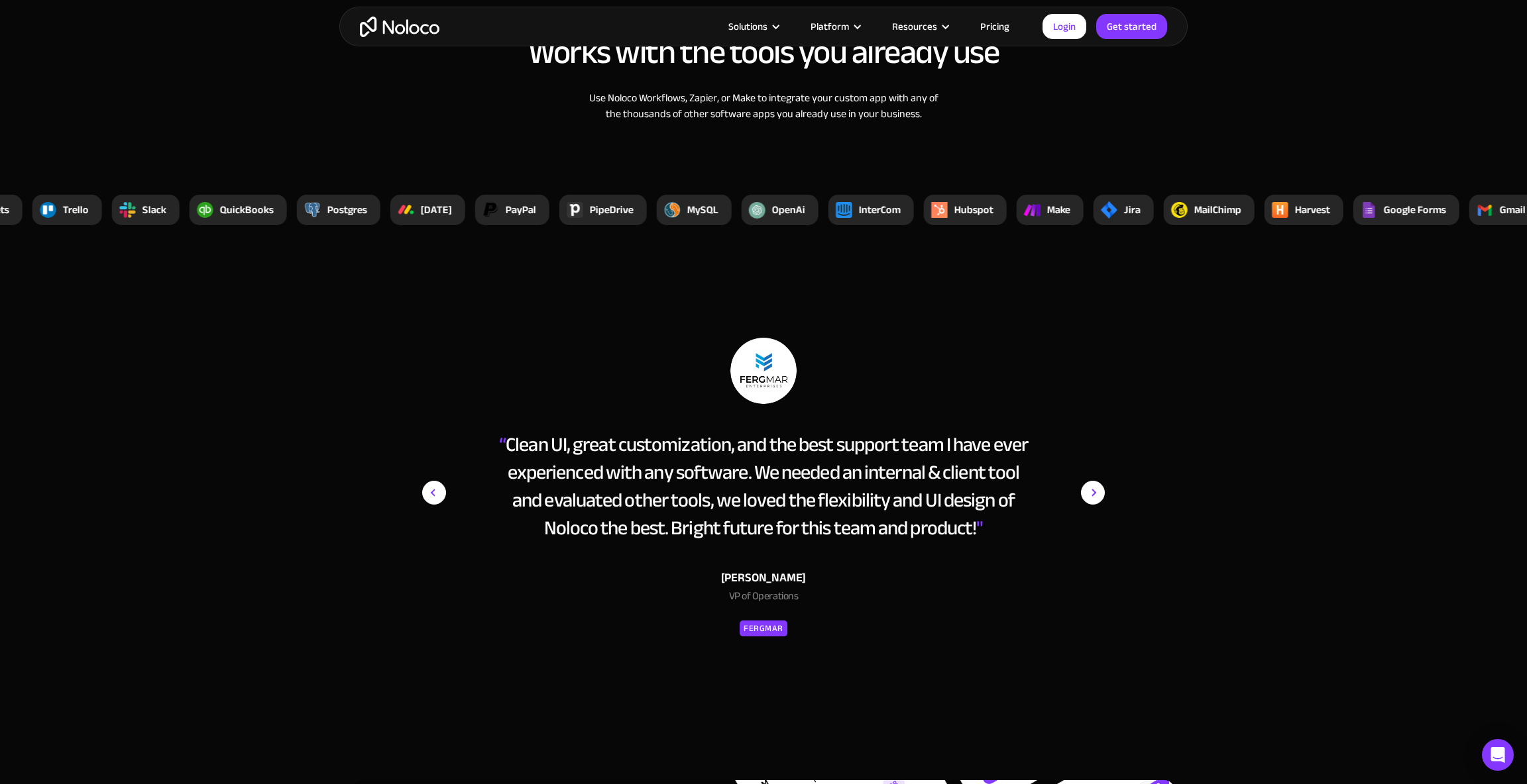
click at [1085, 498] on img "next slide" at bounding box center [1092, 492] width 24 height 310
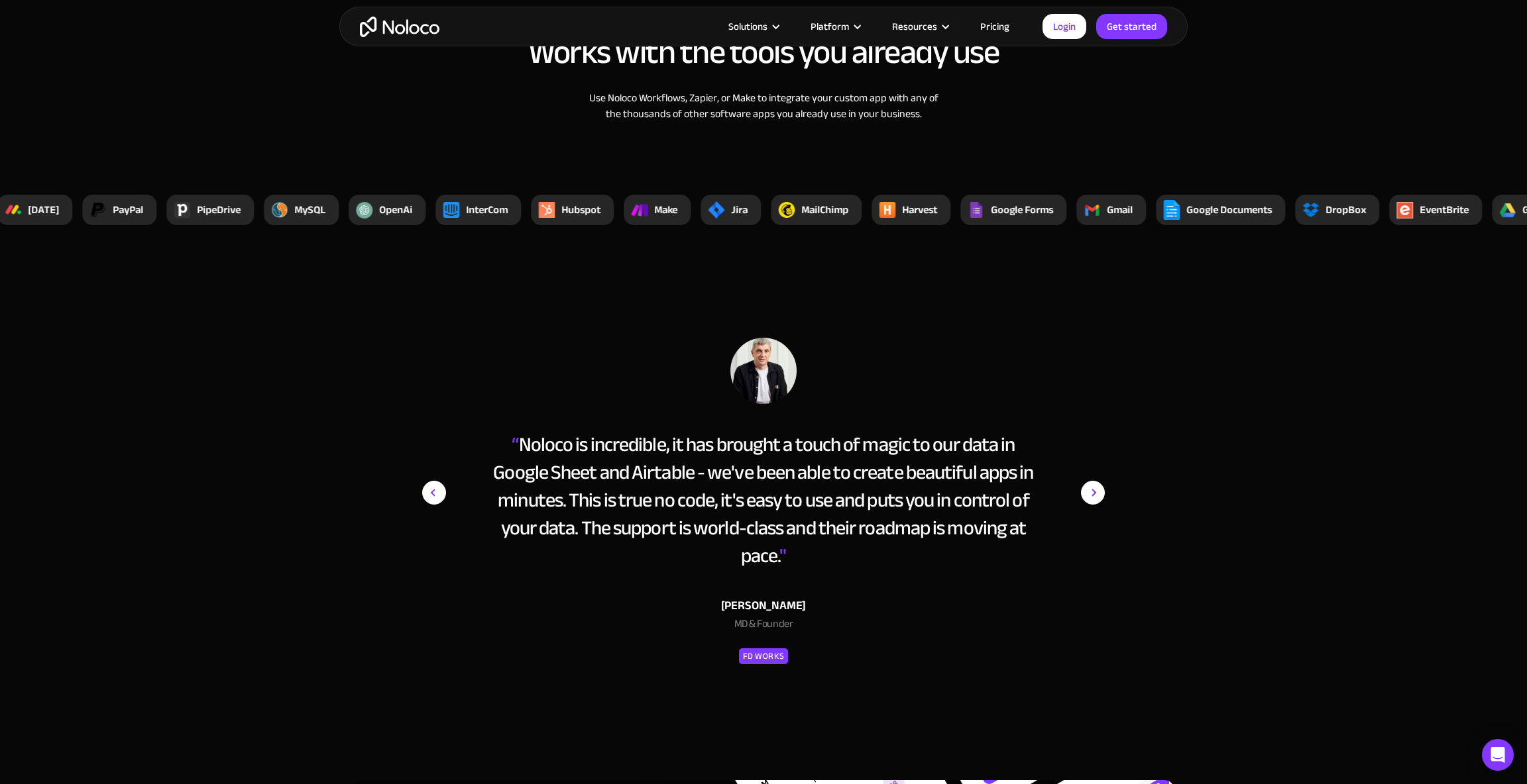
click at [1085, 500] on img "next slide" at bounding box center [1092, 492] width 24 height 310
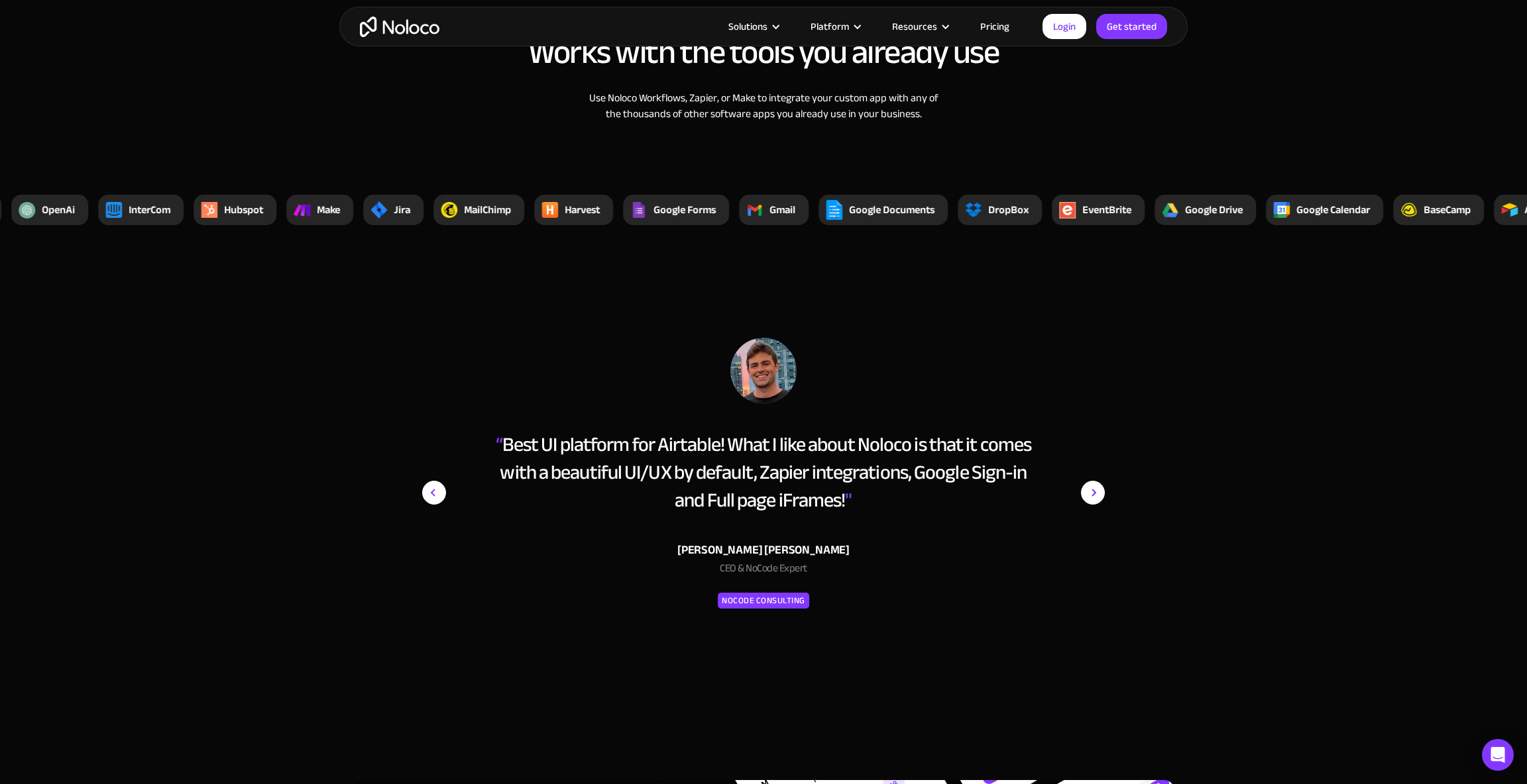
click at [1085, 500] on img "next slide" at bounding box center [1092, 492] width 24 height 310
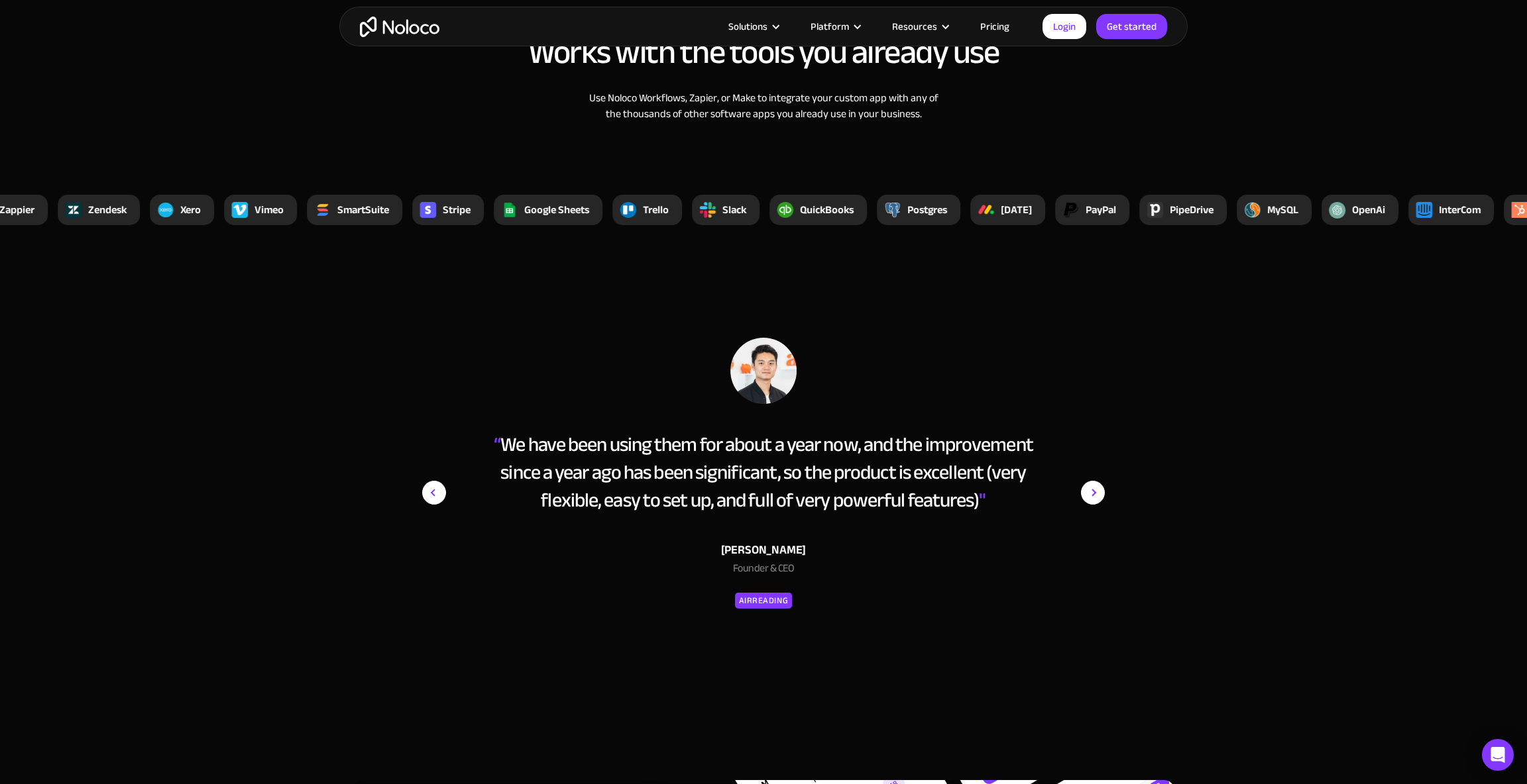
click at [1086, 499] on img "next slide" at bounding box center [1092, 492] width 24 height 310
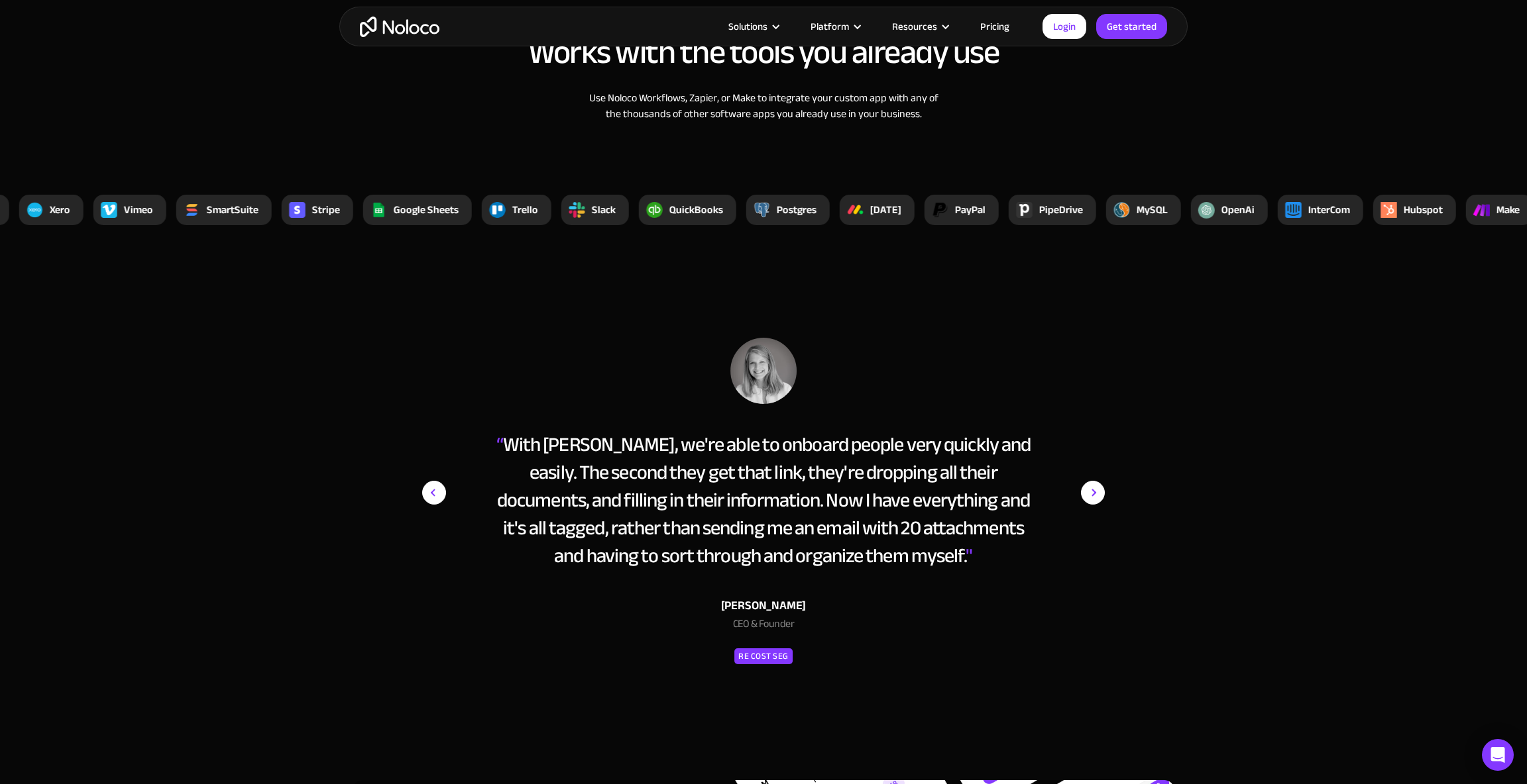
click at [1087, 496] on img "next slide" at bounding box center [1092, 492] width 24 height 310
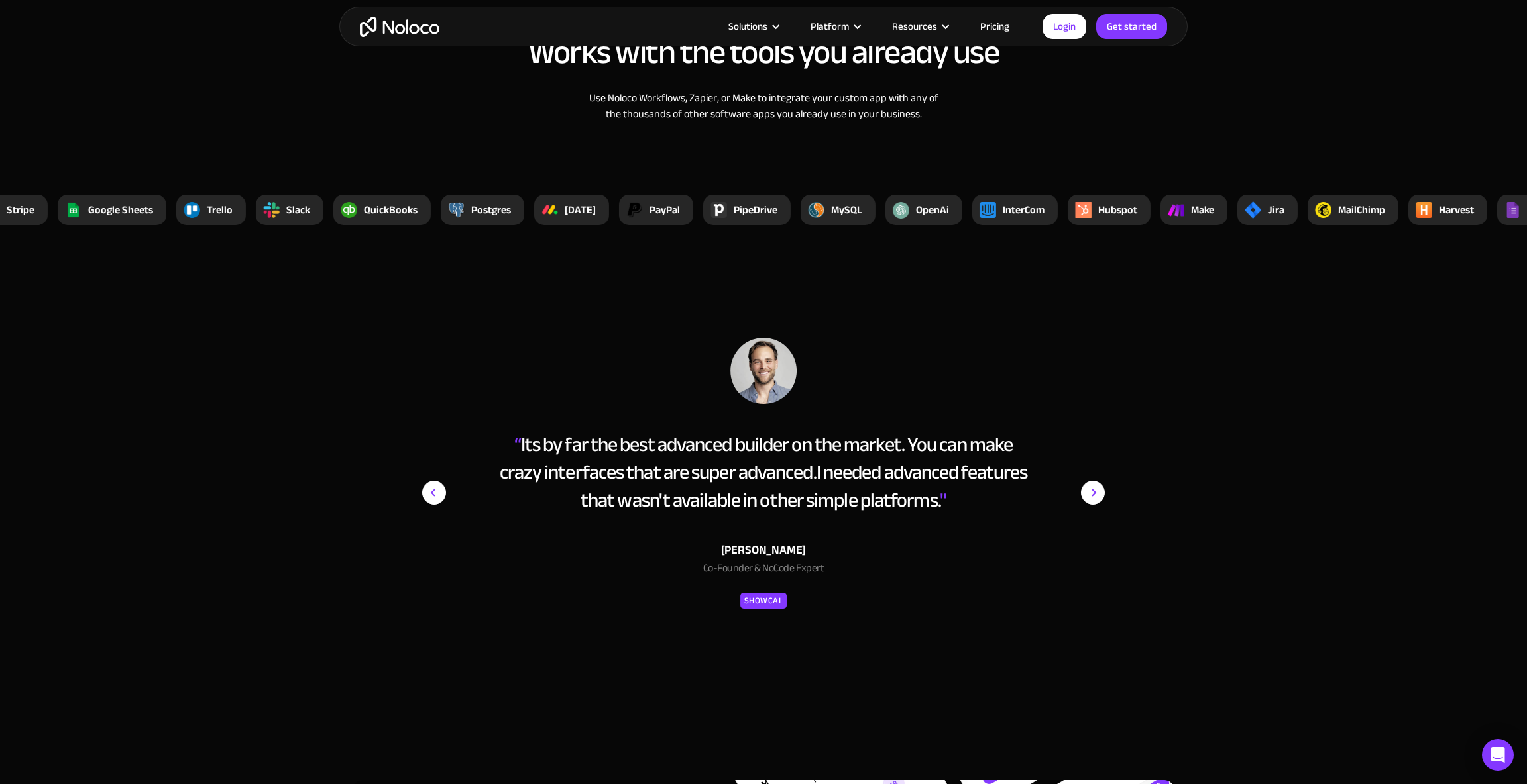
click at [1087, 496] on img "next slide" at bounding box center [1092, 492] width 24 height 310
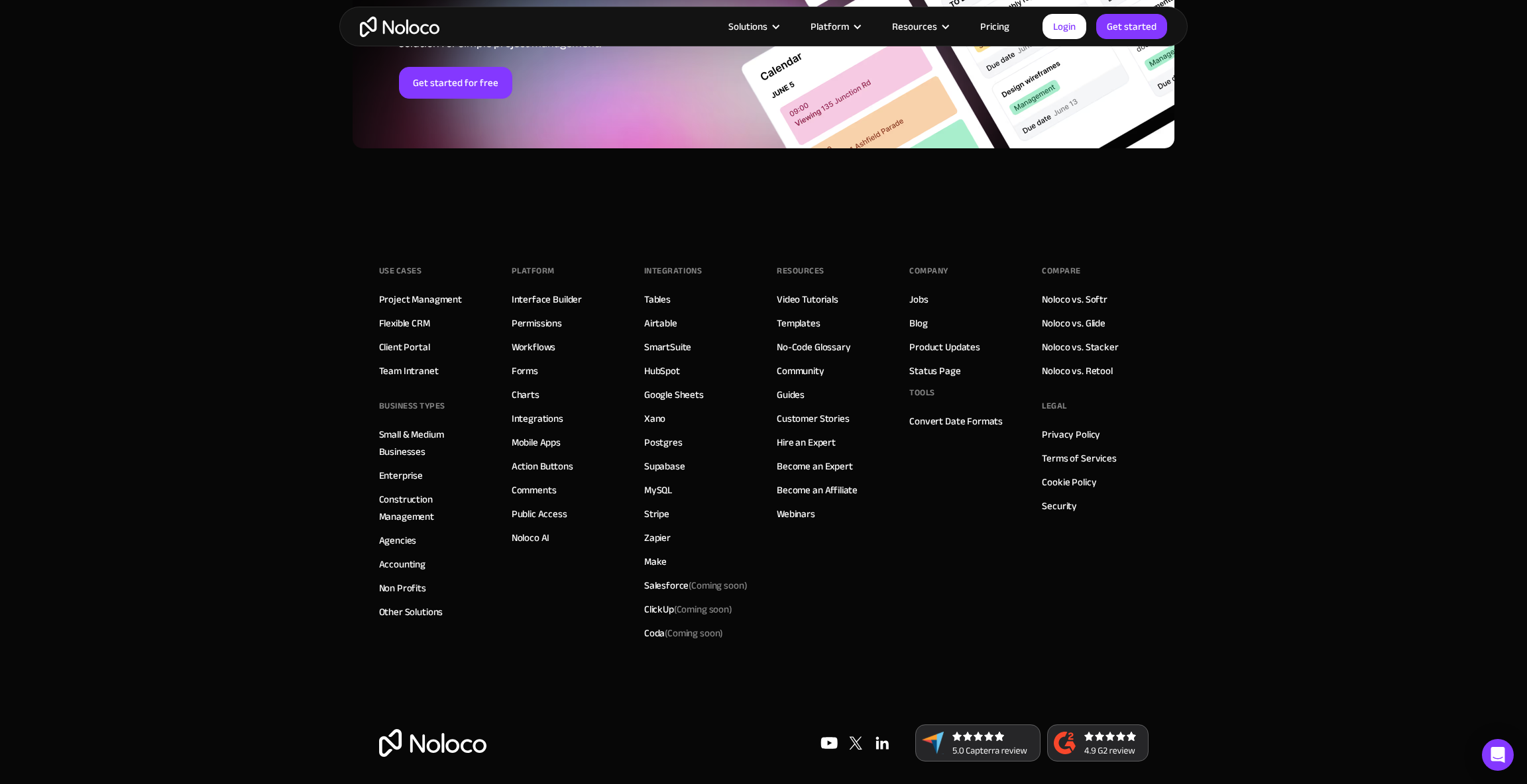
scroll to position [5887, 0]
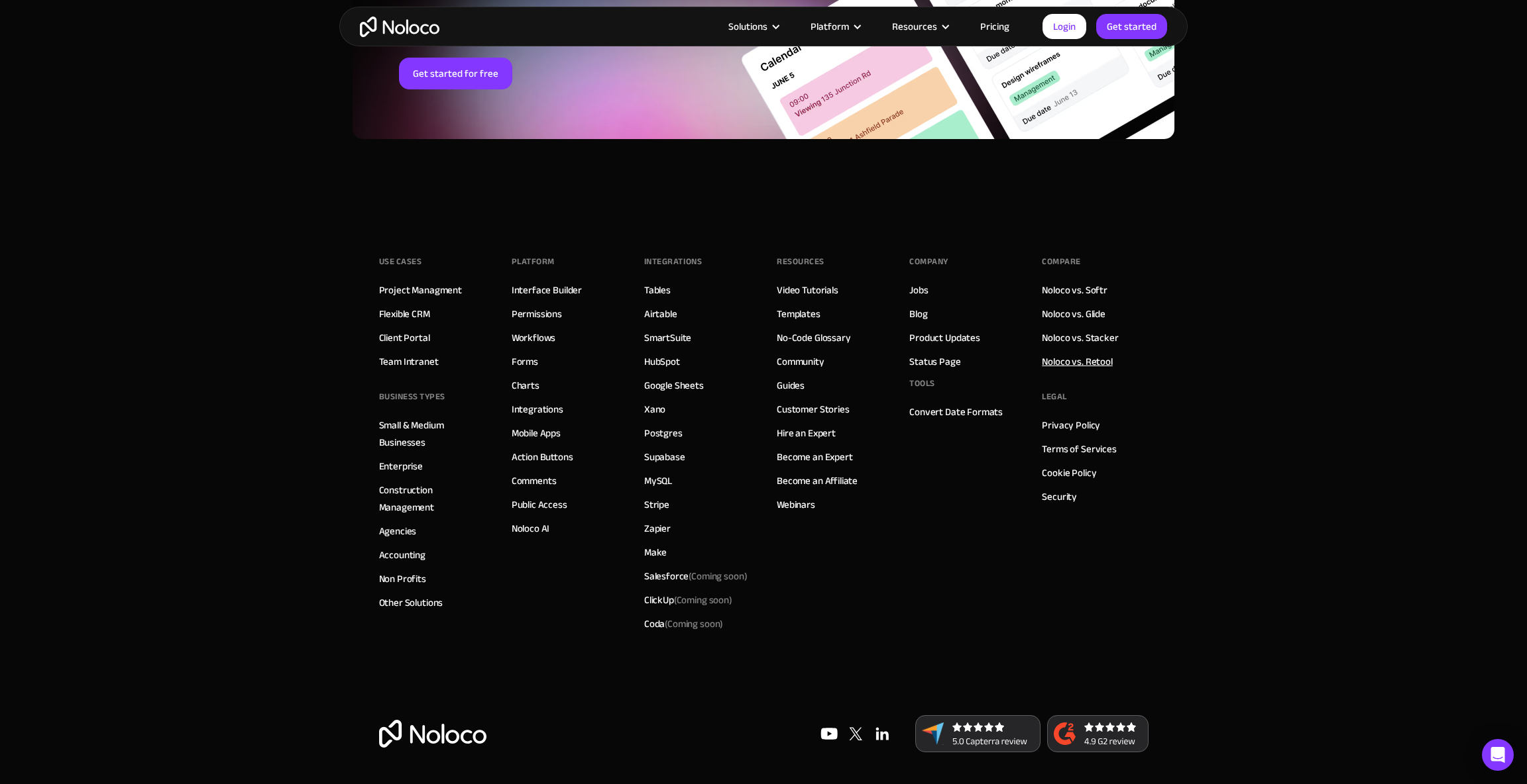
click at [1106, 363] on link "Noloco vs. Retool" at bounding box center [1077, 362] width 70 height 17
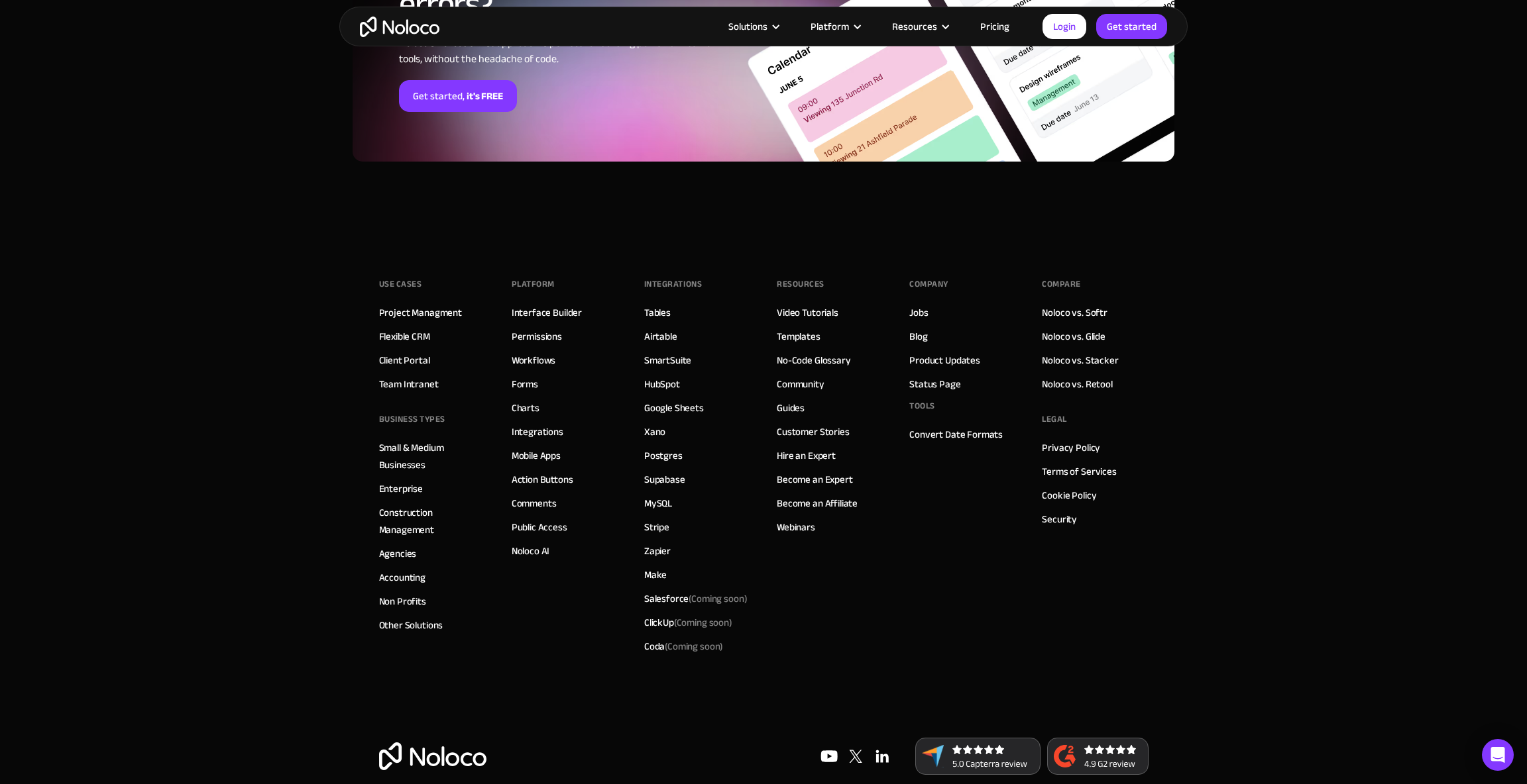
scroll to position [2989, 0]
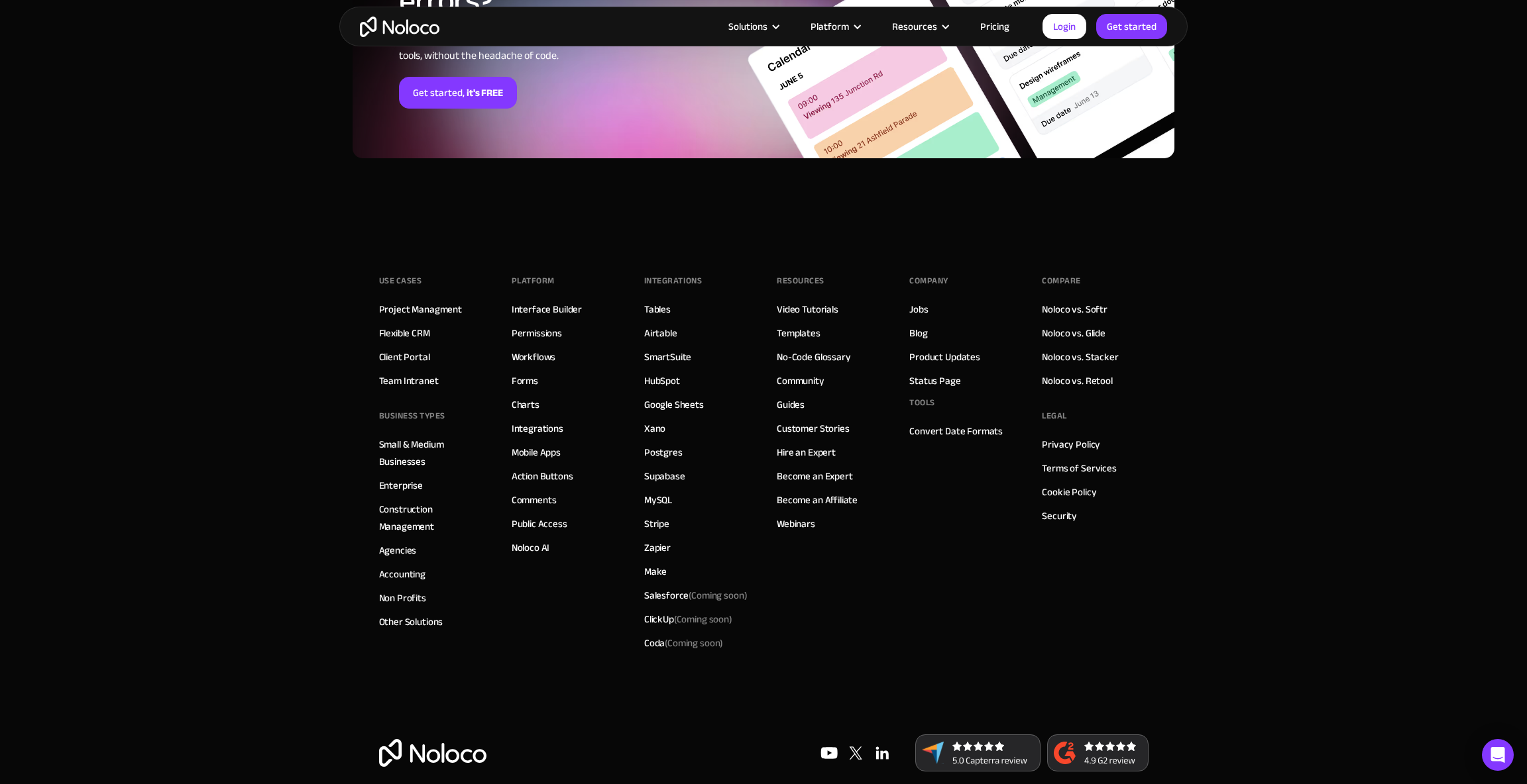
click at [1213, 353] on footer "Use Cases Project Managment Flexible CRM Client Portal Team Intranet BUSINESS T…" at bounding box center [763, 517] width 1527 height 573
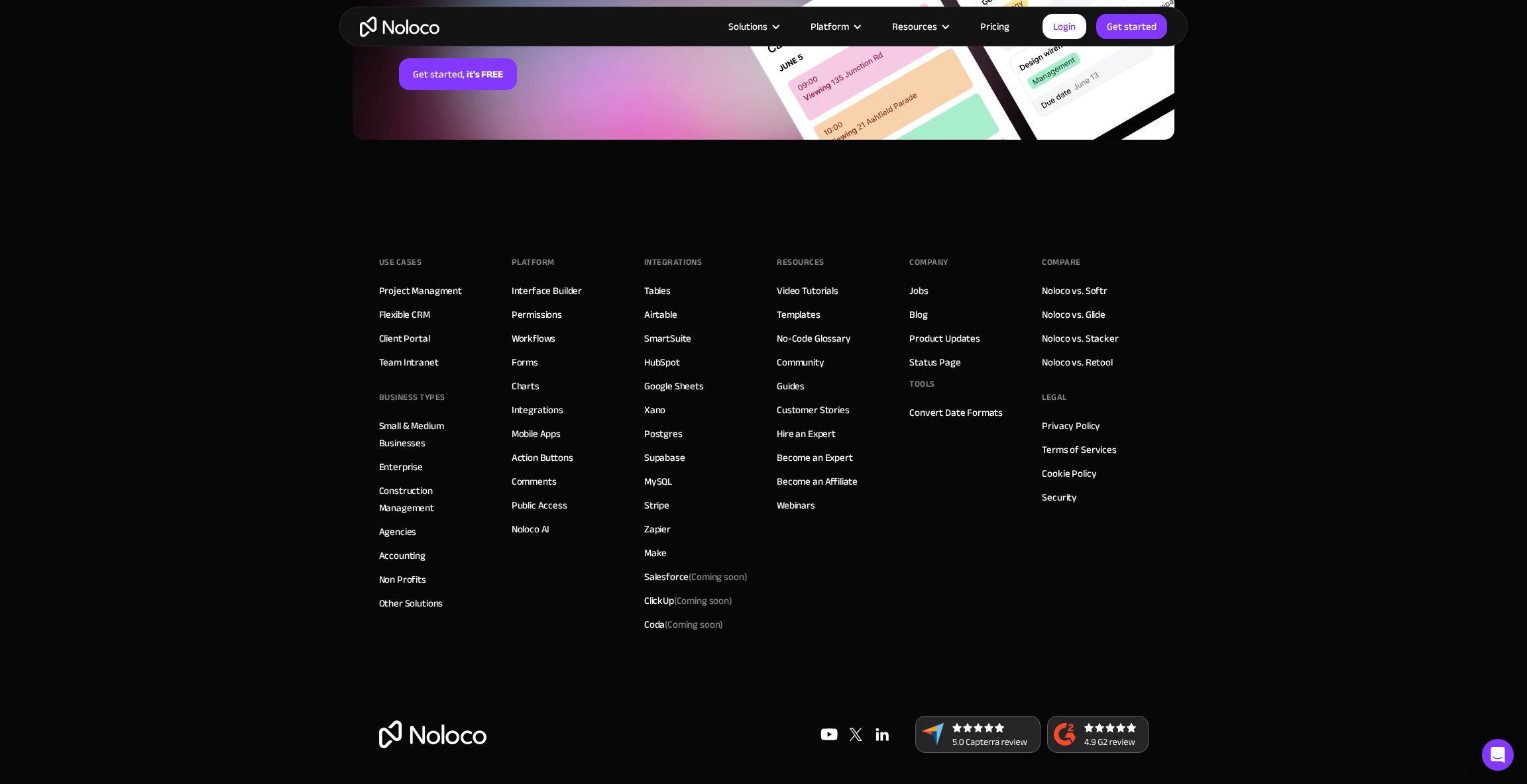
scroll to position [3010, 0]
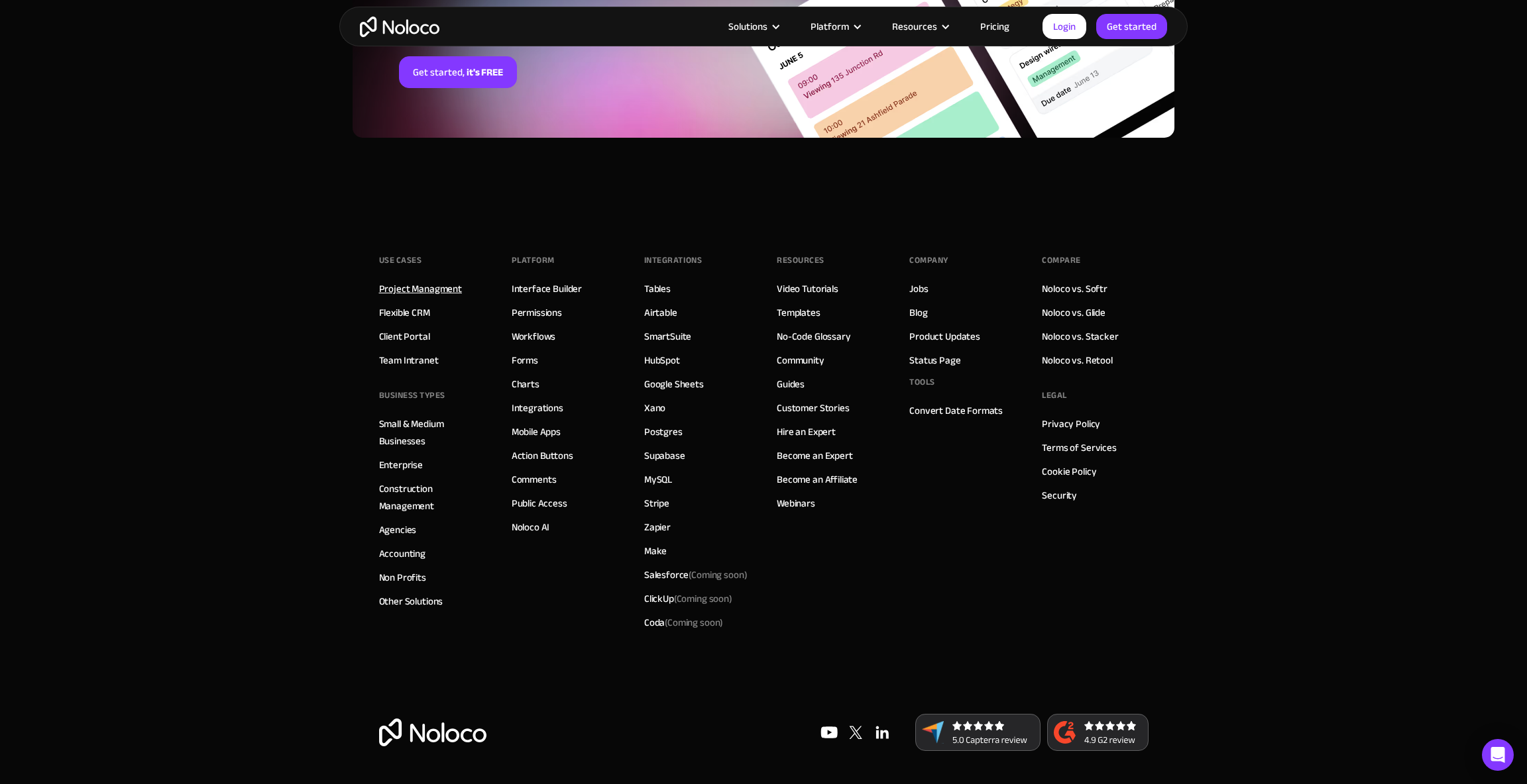
click at [438, 287] on link "Project Managment" at bounding box center [419, 289] width 83 height 17
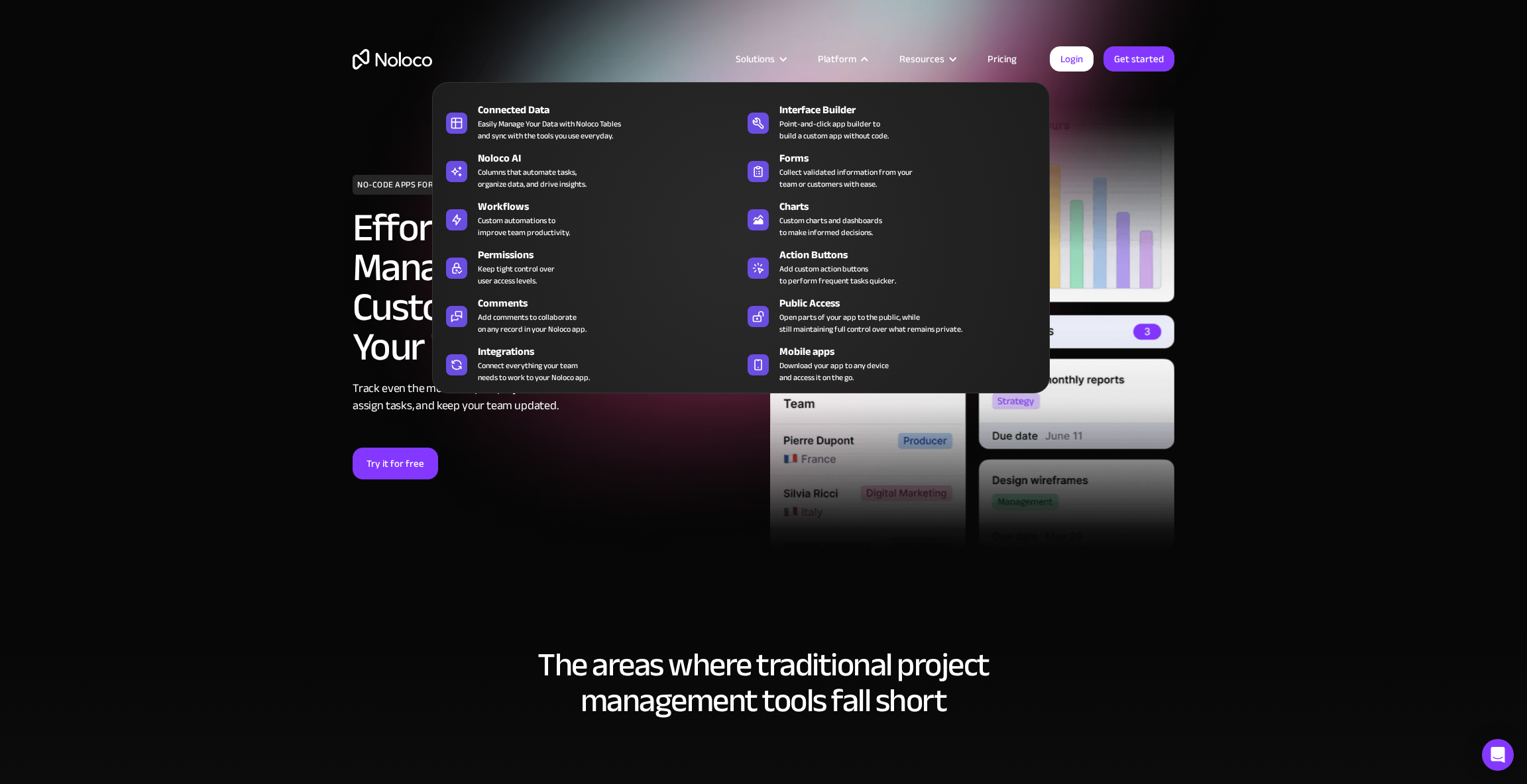
click at [865, 54] on div at bounding box center [864, 59] width 10 height 10
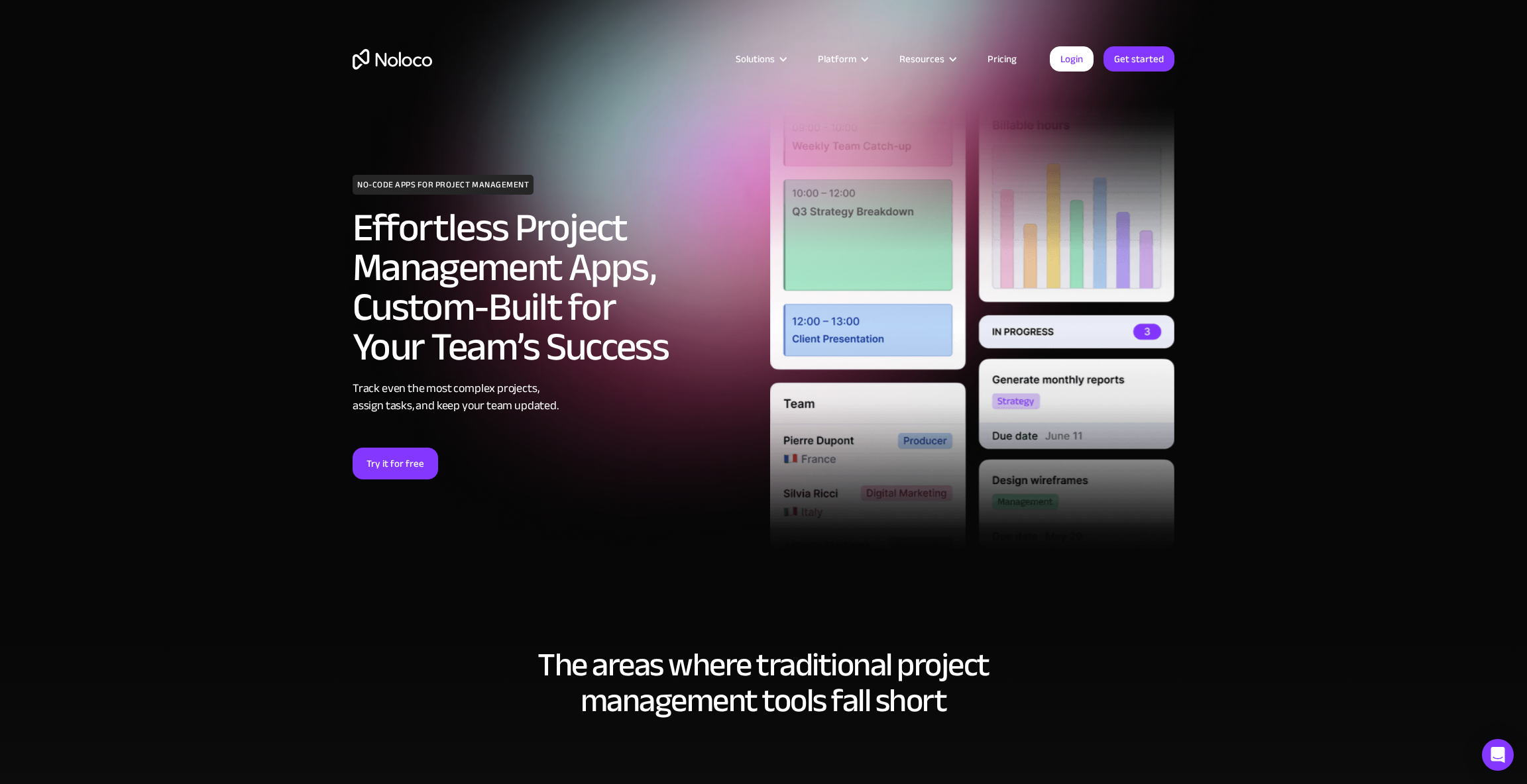
click at [839, 57] on div "Platform" at bounding box center [837, 59] width 39 height 17
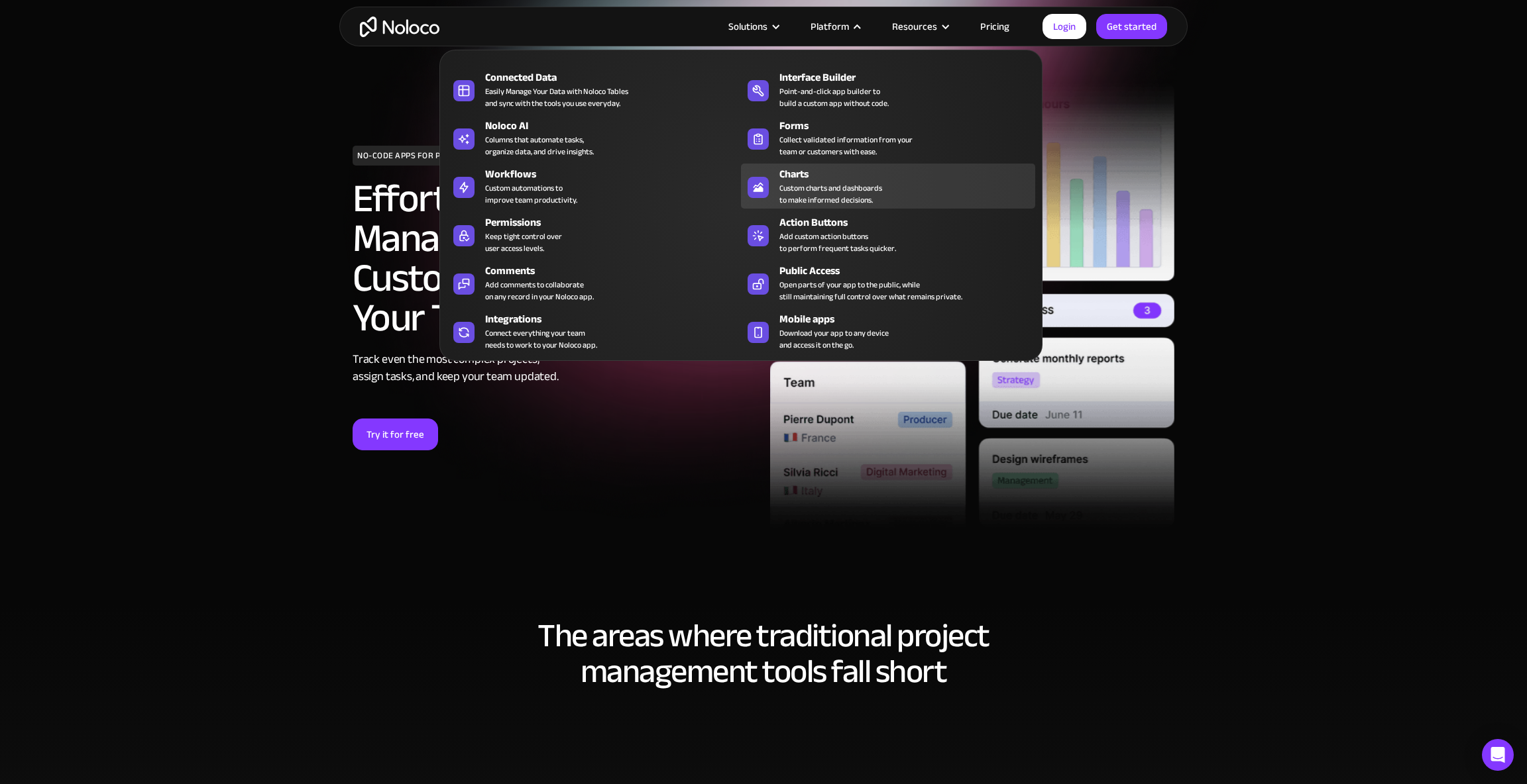
scroll to position [40, 0]
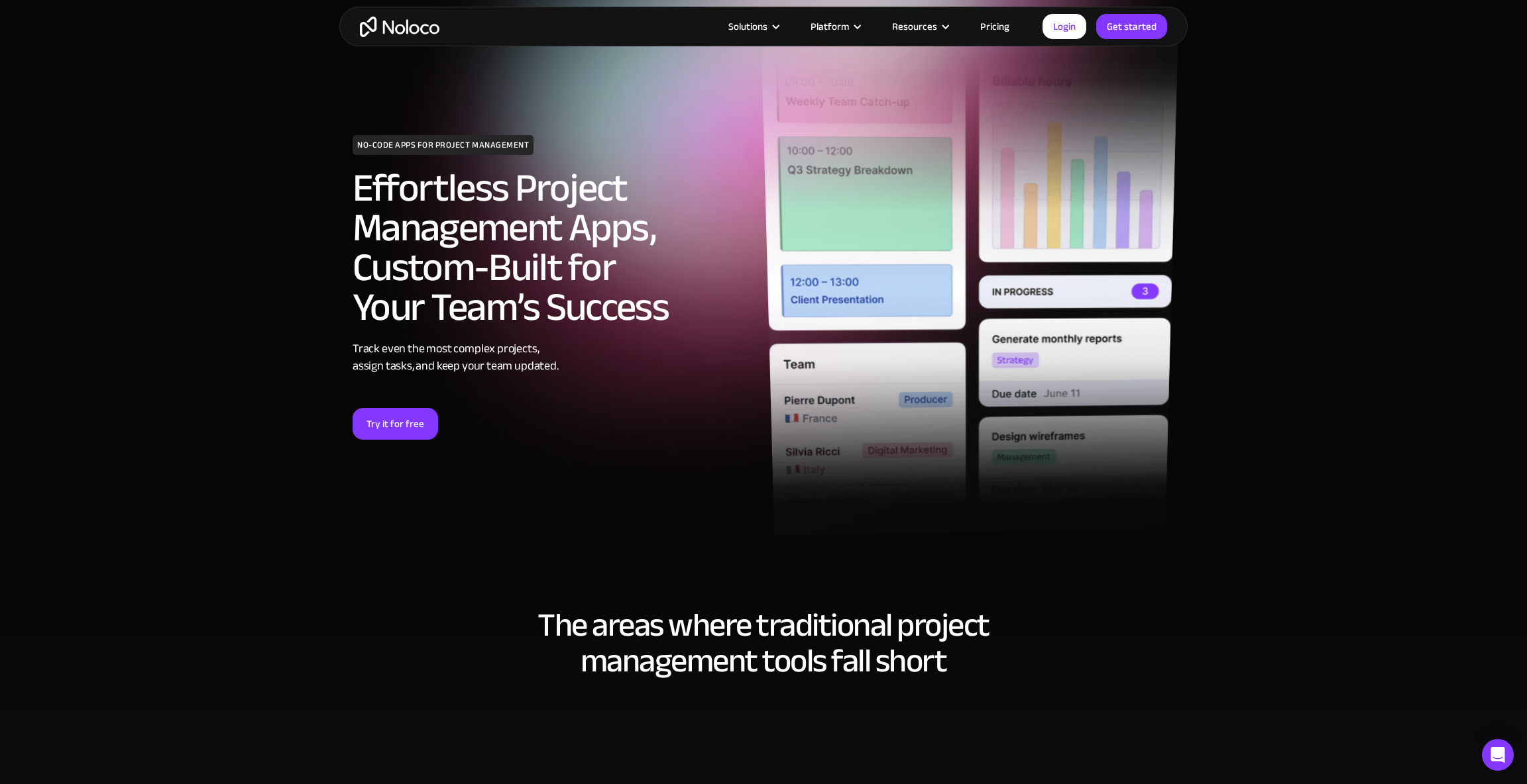
click at [840, 19] on div "Platform" at bounding box center [830, 26] width 39 height 17
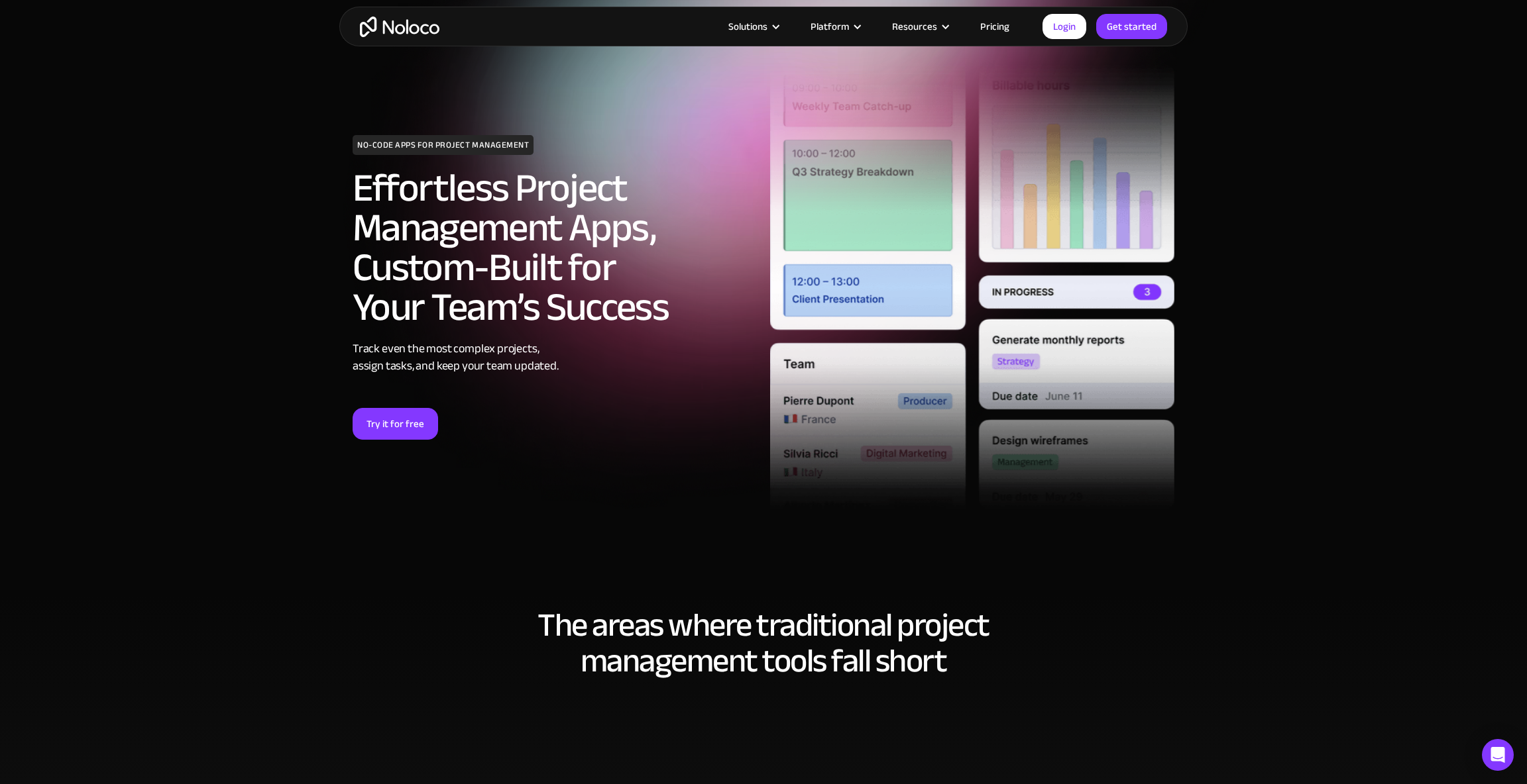
click at [828, 26] on div "Platform" at bounding box center [830, 26] width 39 height 17
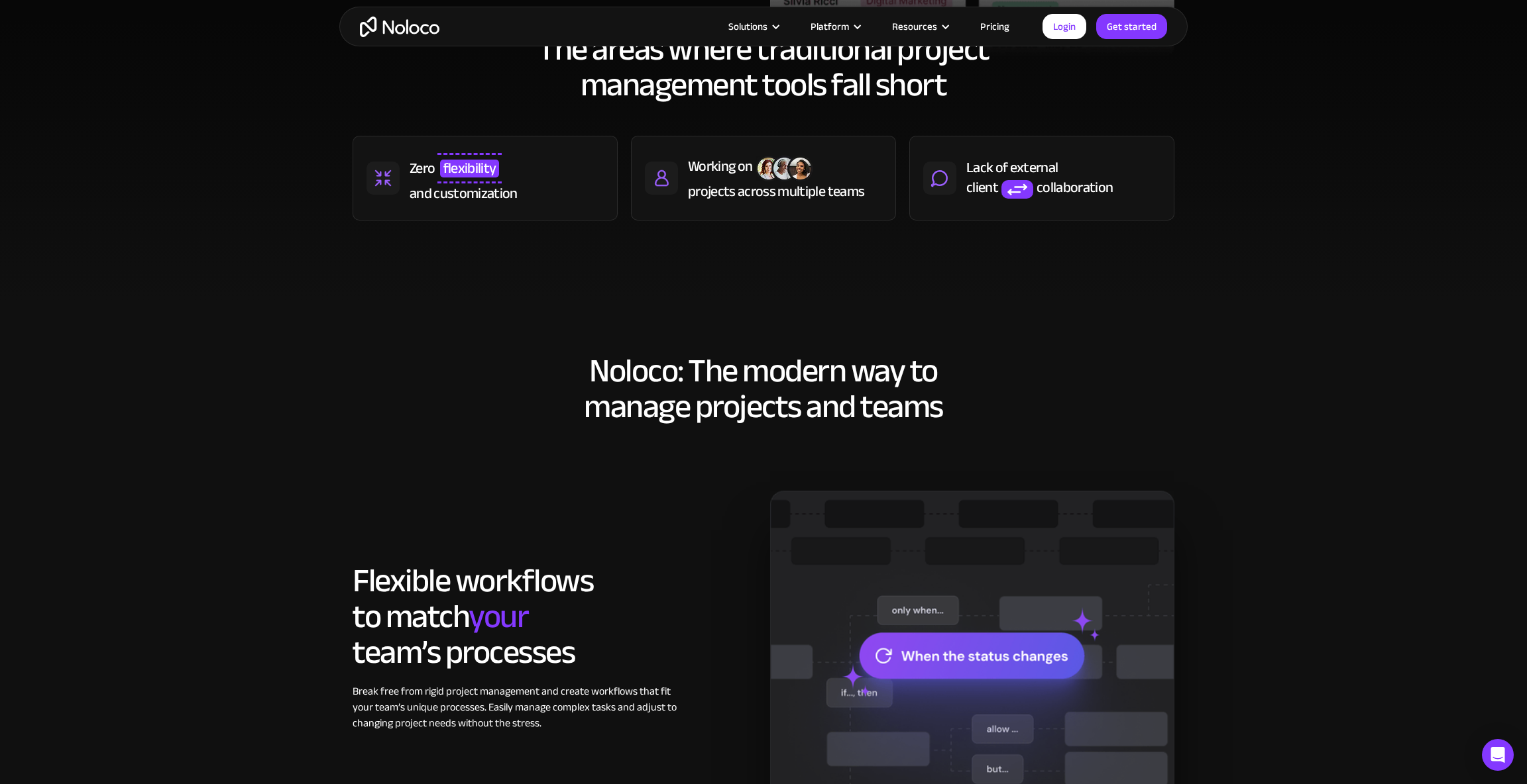
scroll to position [618, 0]
